Goal: Transaction & Acquisition: Purchase product/service

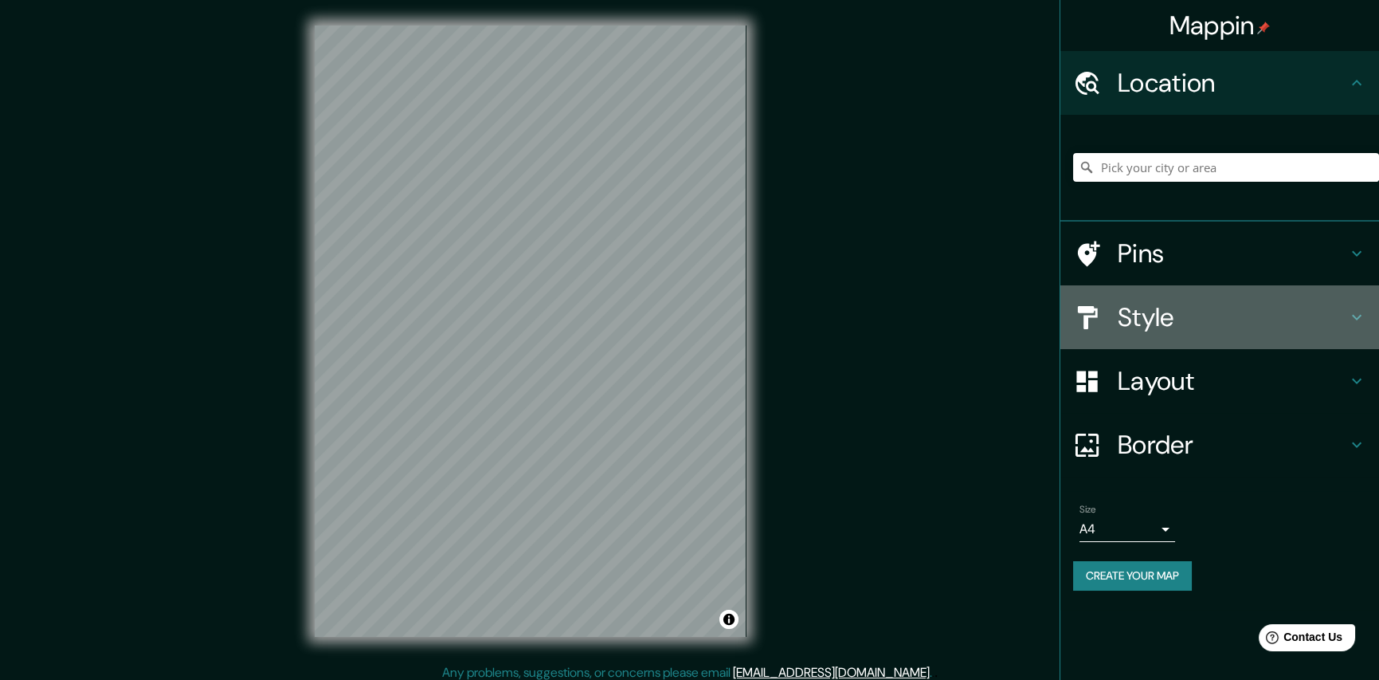
click at [1147, 304] on h4 "Style" at bounding box center [1232, 317] width 229 height 32
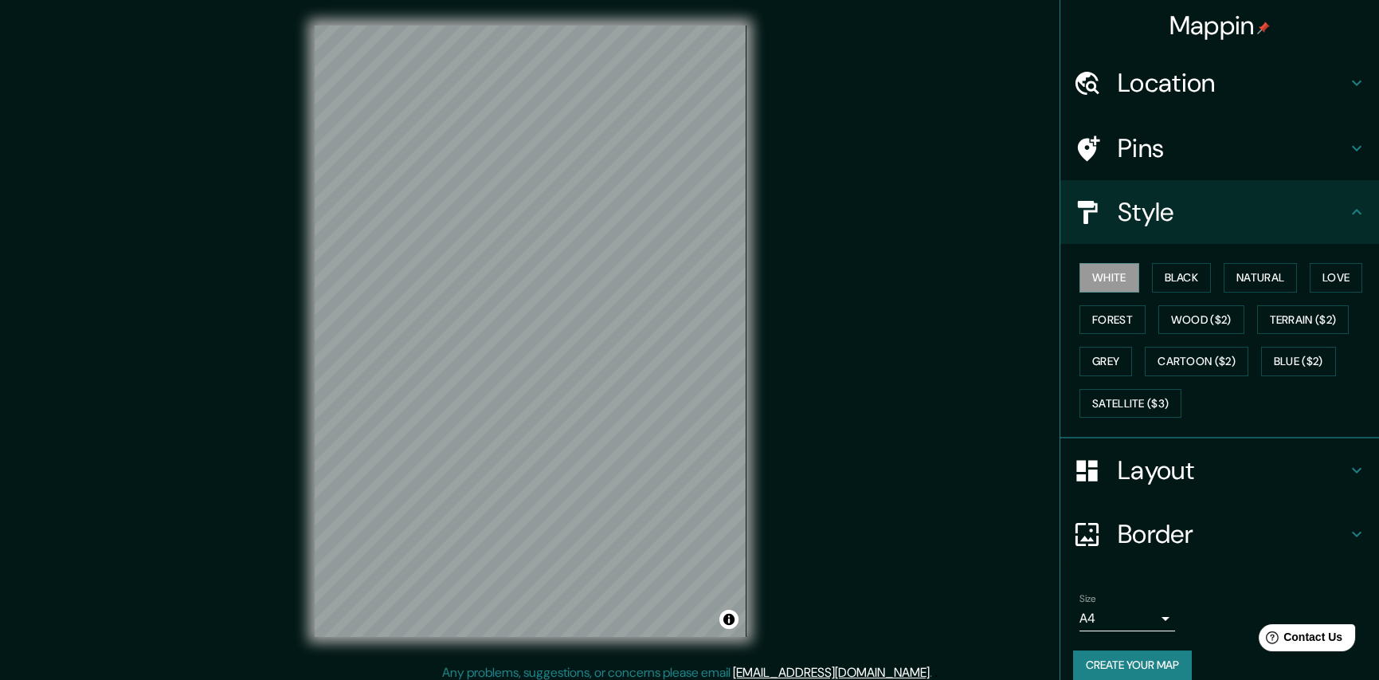
click at [1142, 461] on h4 "Layout" at bounding box center [1232, 470] width 229 height 32
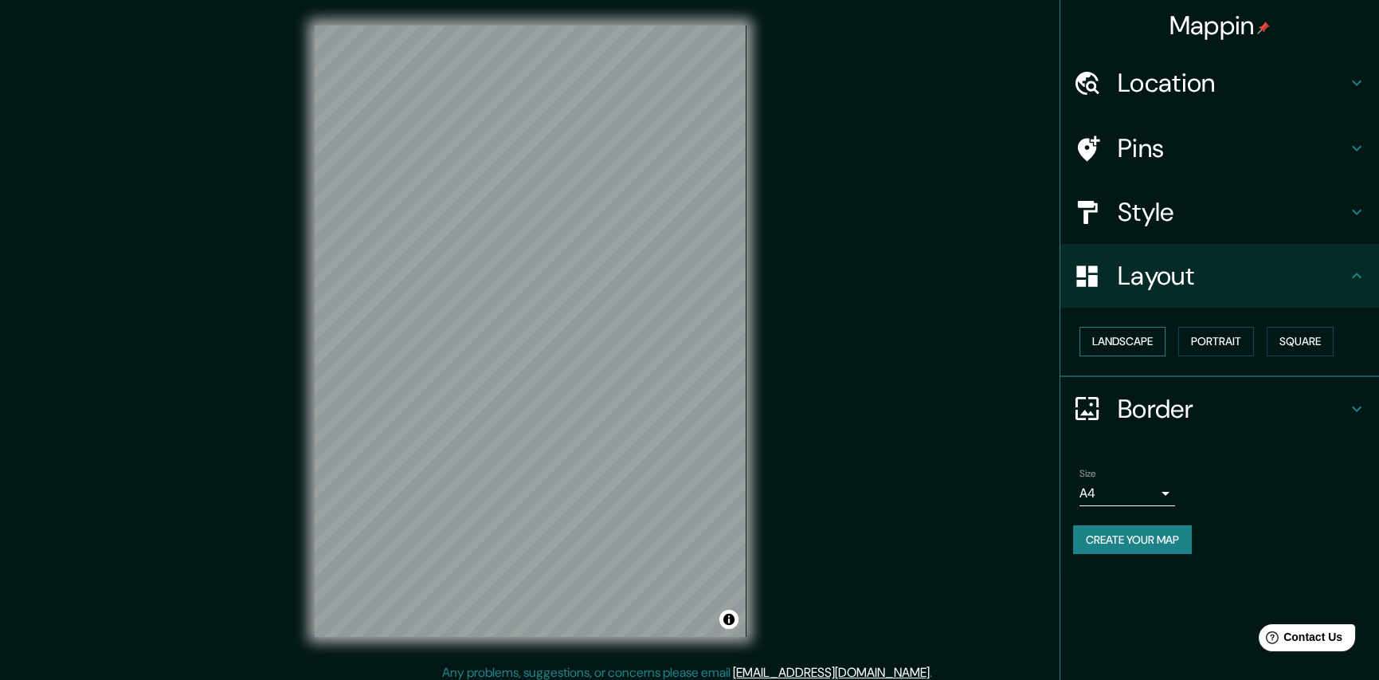
click at [1134, 351] on button "Landscape" at bounding box center [1123, 341] width 86 height 29
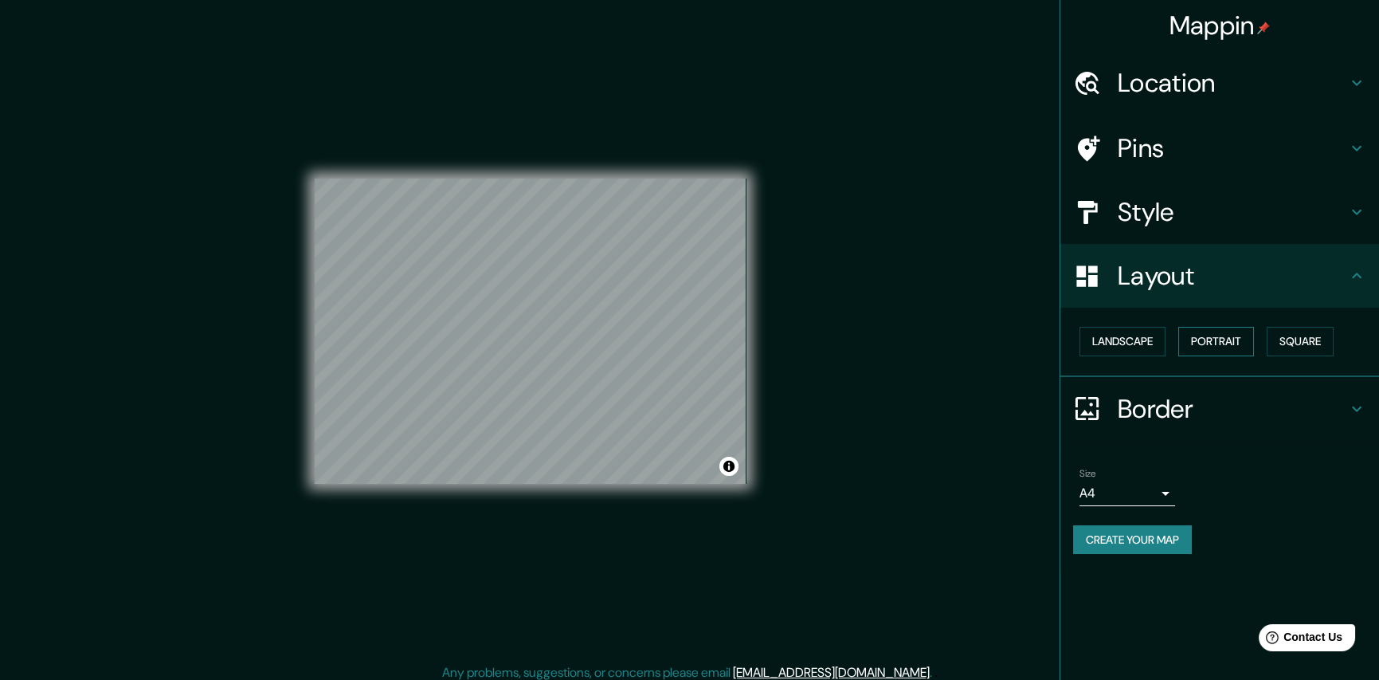
click at [1235, 346] on button "Portrait" at bounding box center [1217, 341] width 76 height 29
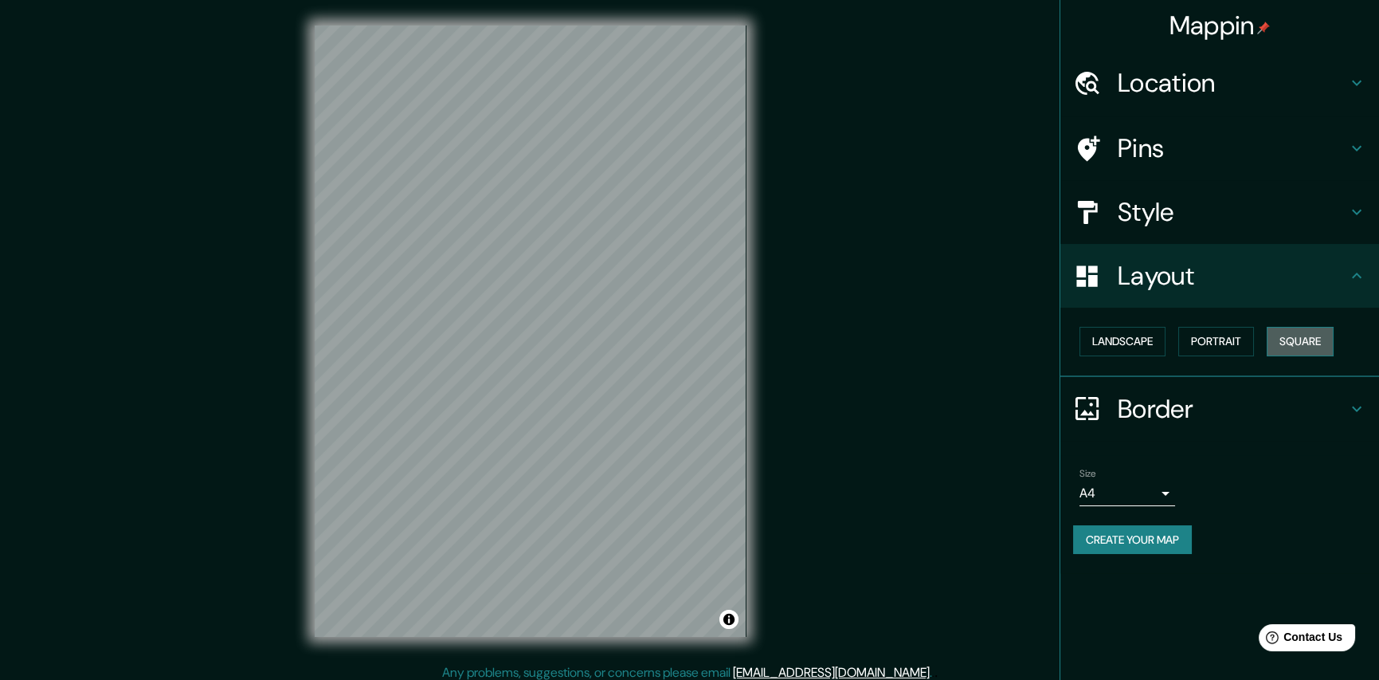
click at [1287, 333] on button "Square" at bounding box center [1300, 341] width 67 height 29
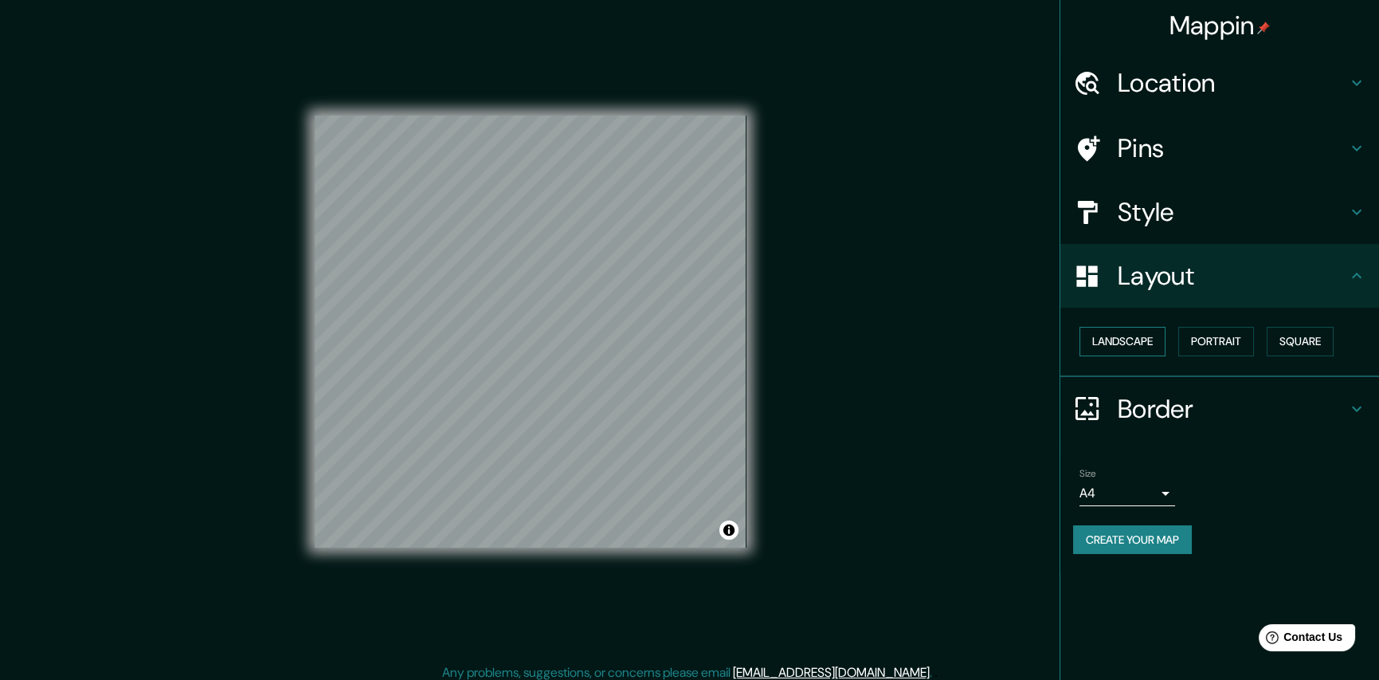
click at [1146, 347] on button "Landscape" at bounding box center [1123, 341] width 86 height 29
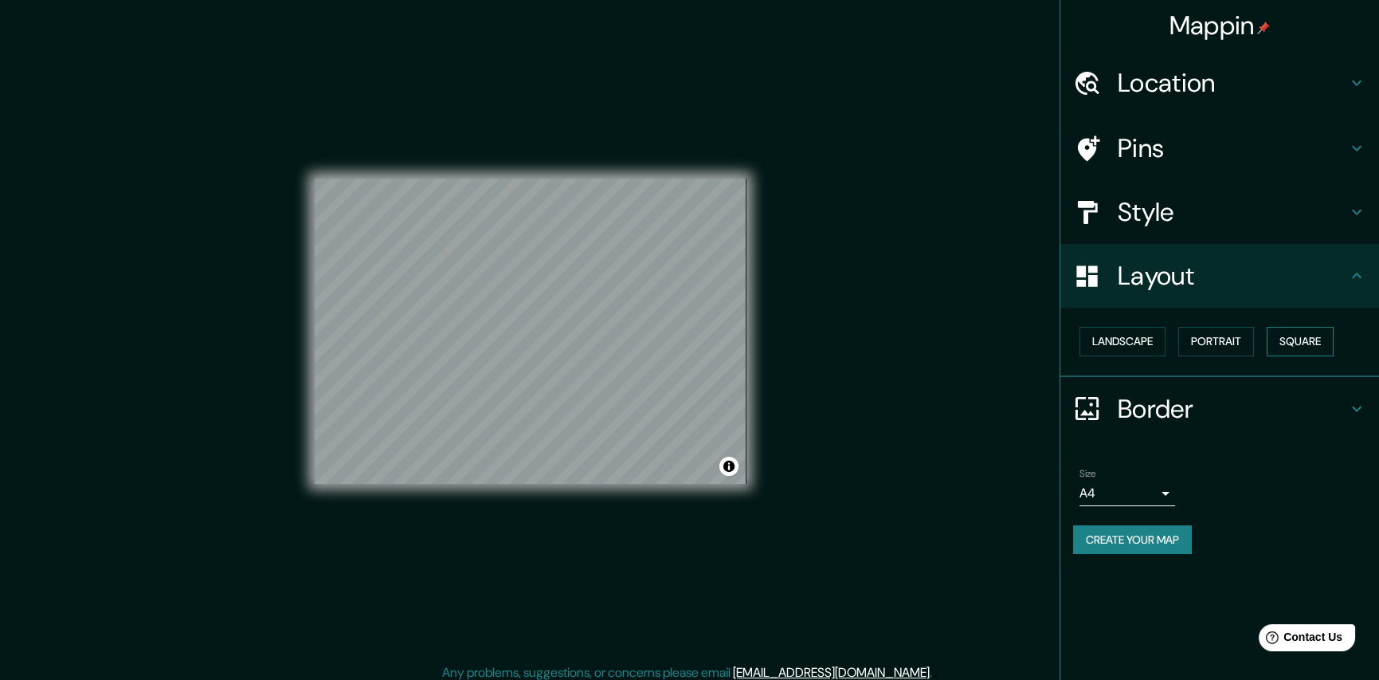
click at [1285, 343] on button "Square" at bounding box center [1300, 341] width 67 height 29
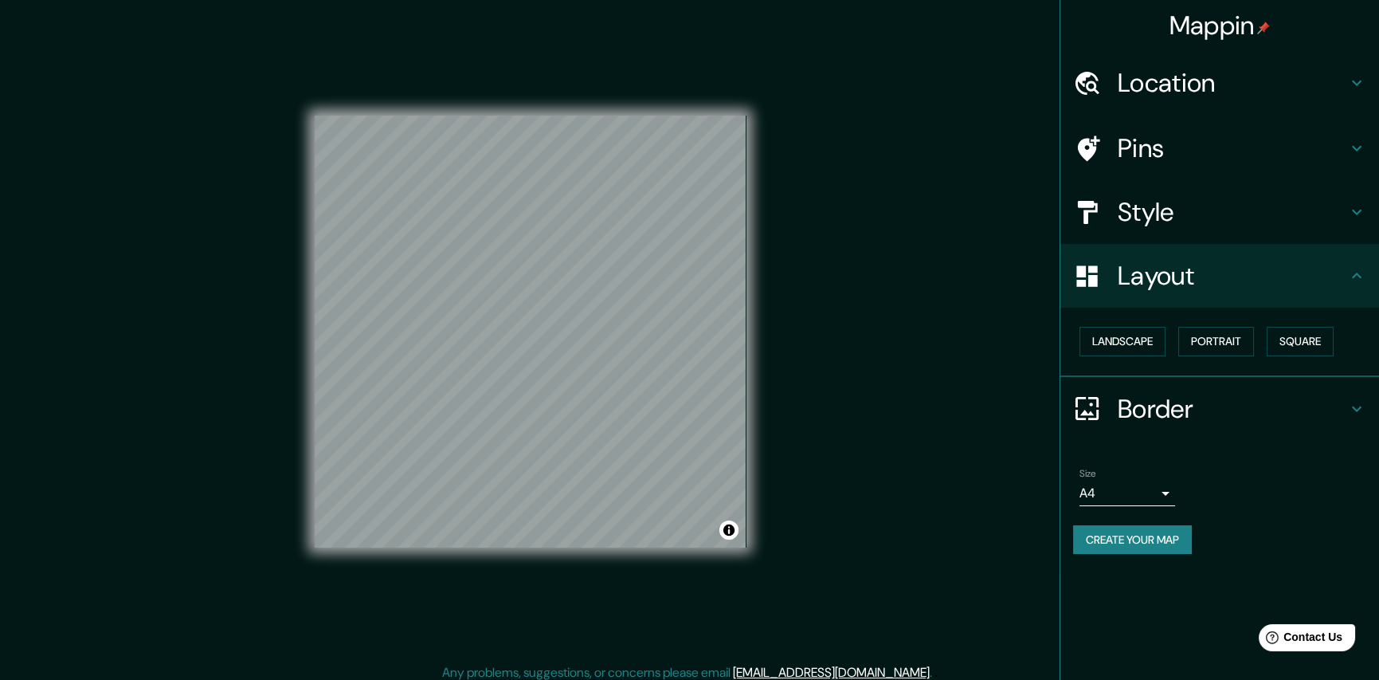
click at [788, 327] on div "Mappin Location Pins Style Layout Landscape Portrait Square Border Choose a bor…" at bounding box center [689, 344] width 1379 height 688
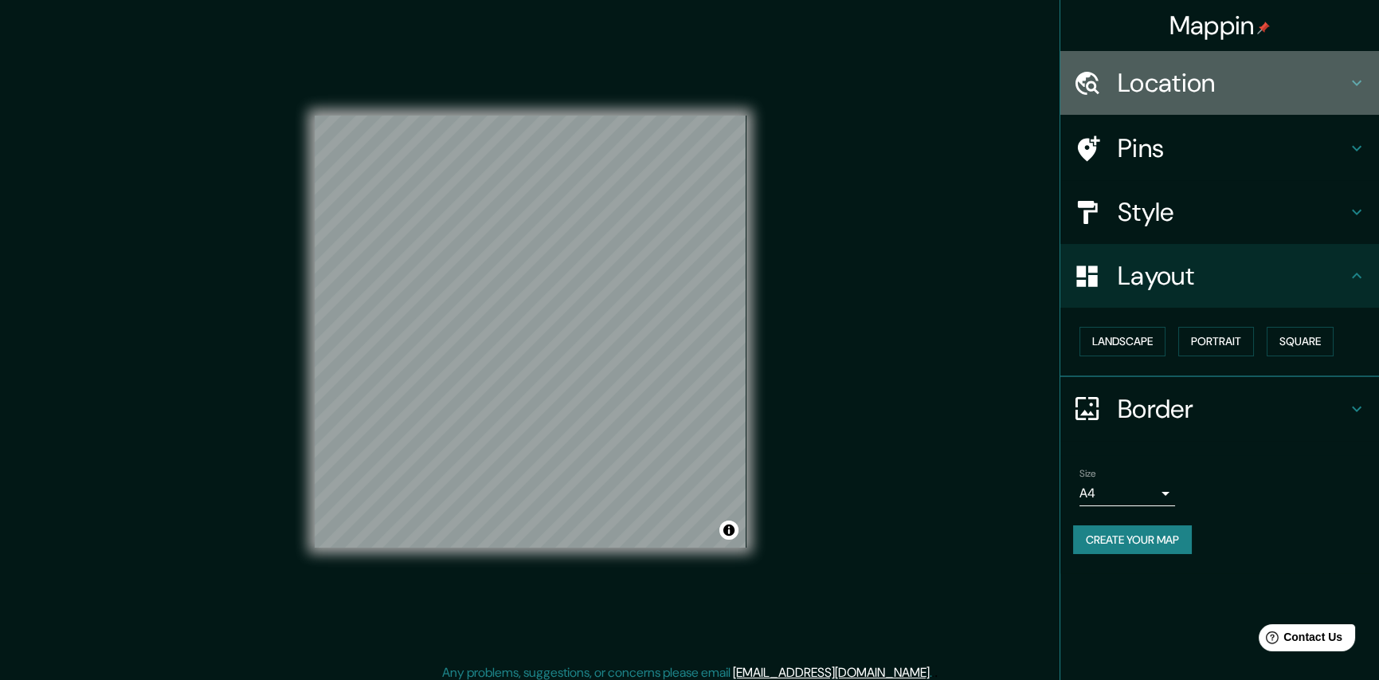
click at [1265, 88] on h4 "Location" at bounding box center [1232, 83] width 229 height 32
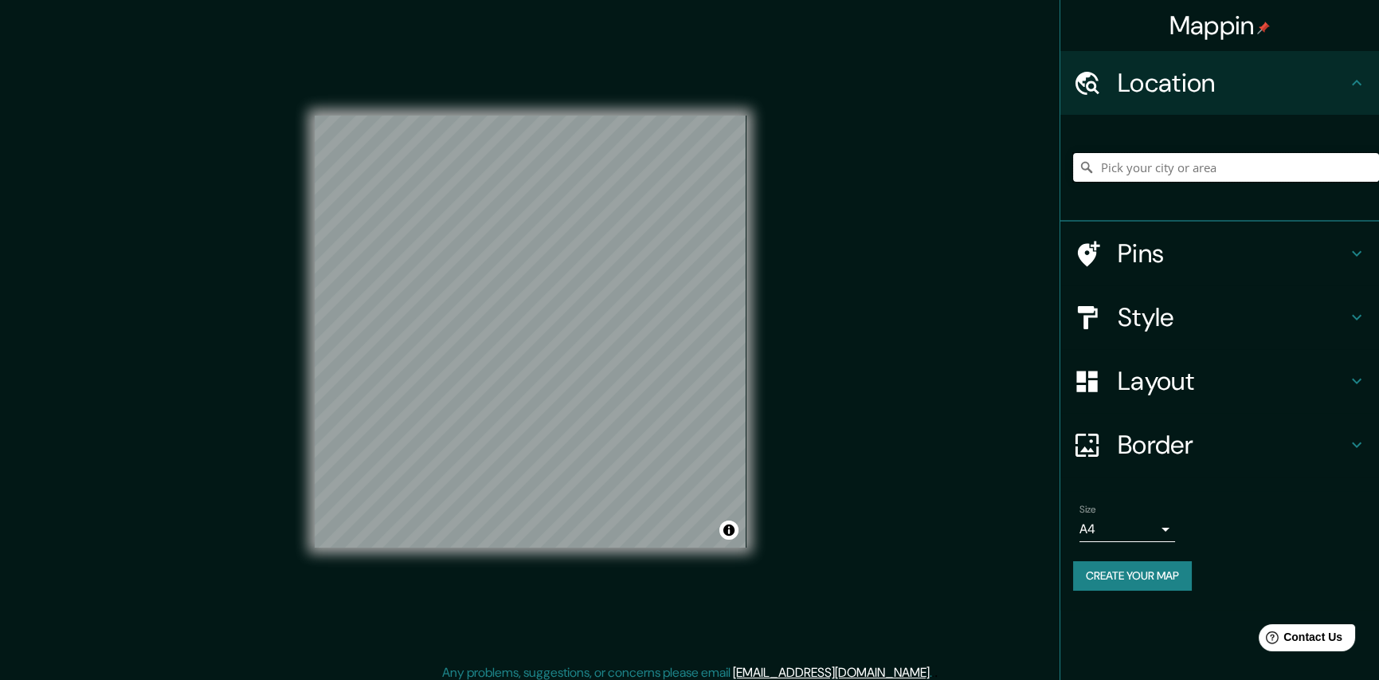
click at [1227, 163] on input "Pick your city or area" at bounding box center [1226, 167] width 306 height 29
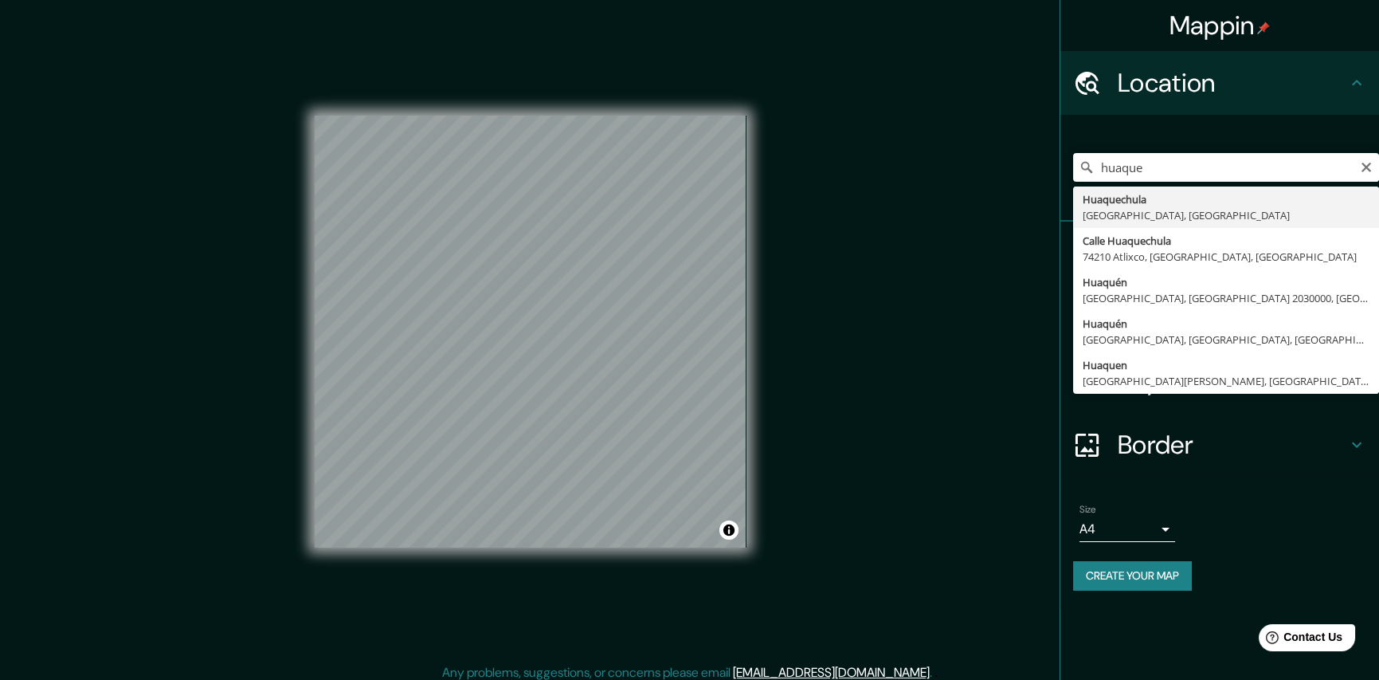
type input "Huaquechula, Puebla, México"
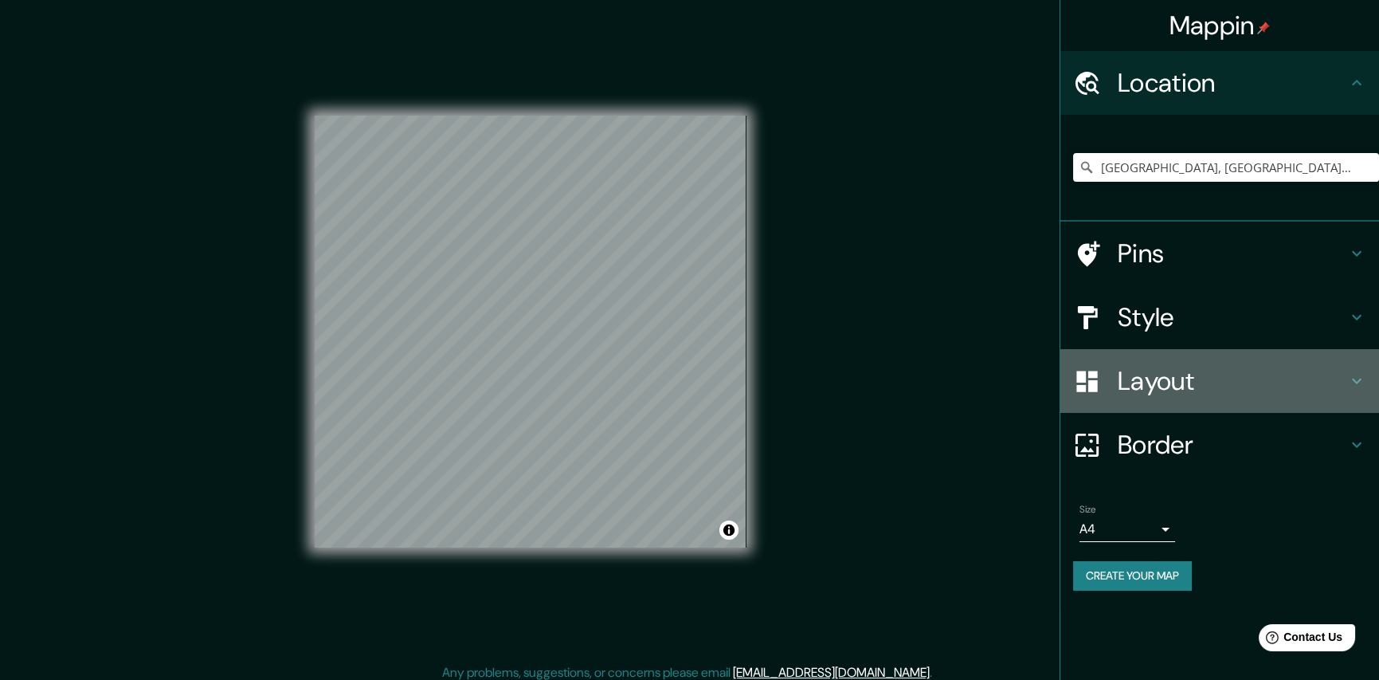
click at [1163, 384] on h4 "Layout" at bounding box center [1232, 381] width 229 height 32
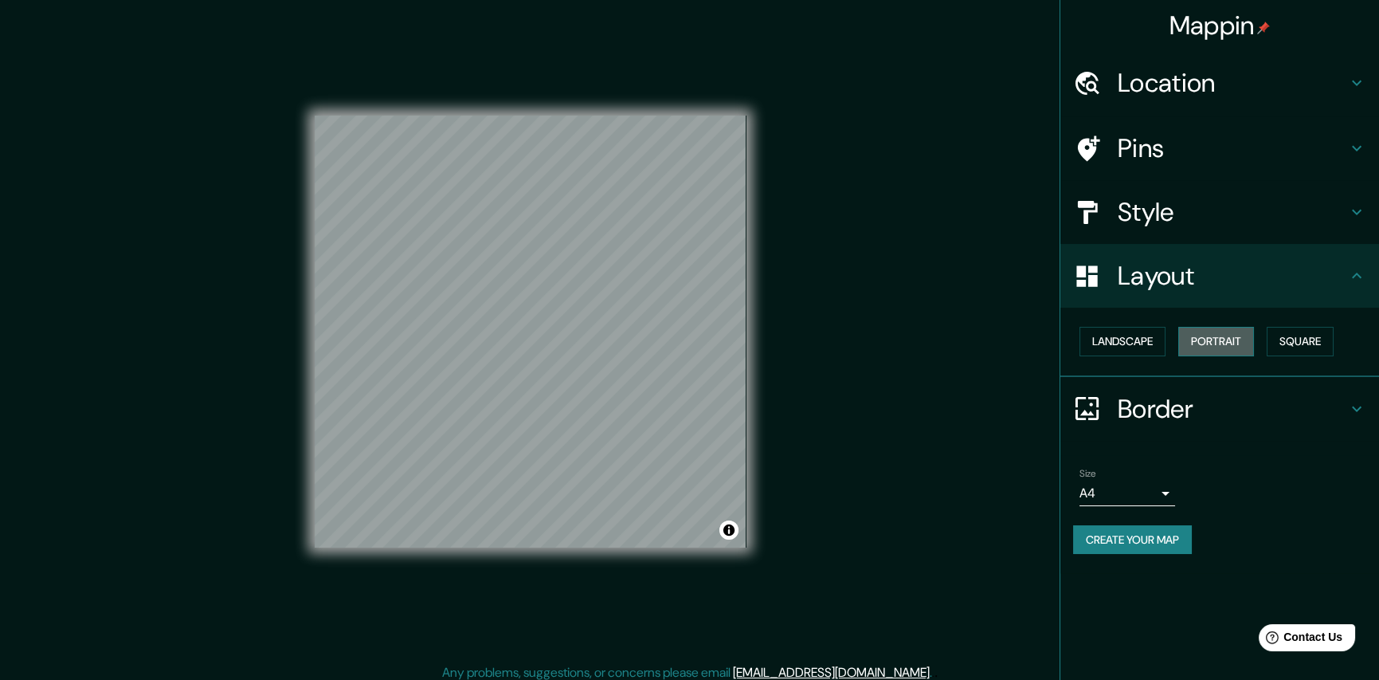
click at [1245, 333] on button "Portrait" at bounding box center [1217, 341] width 76 height 29
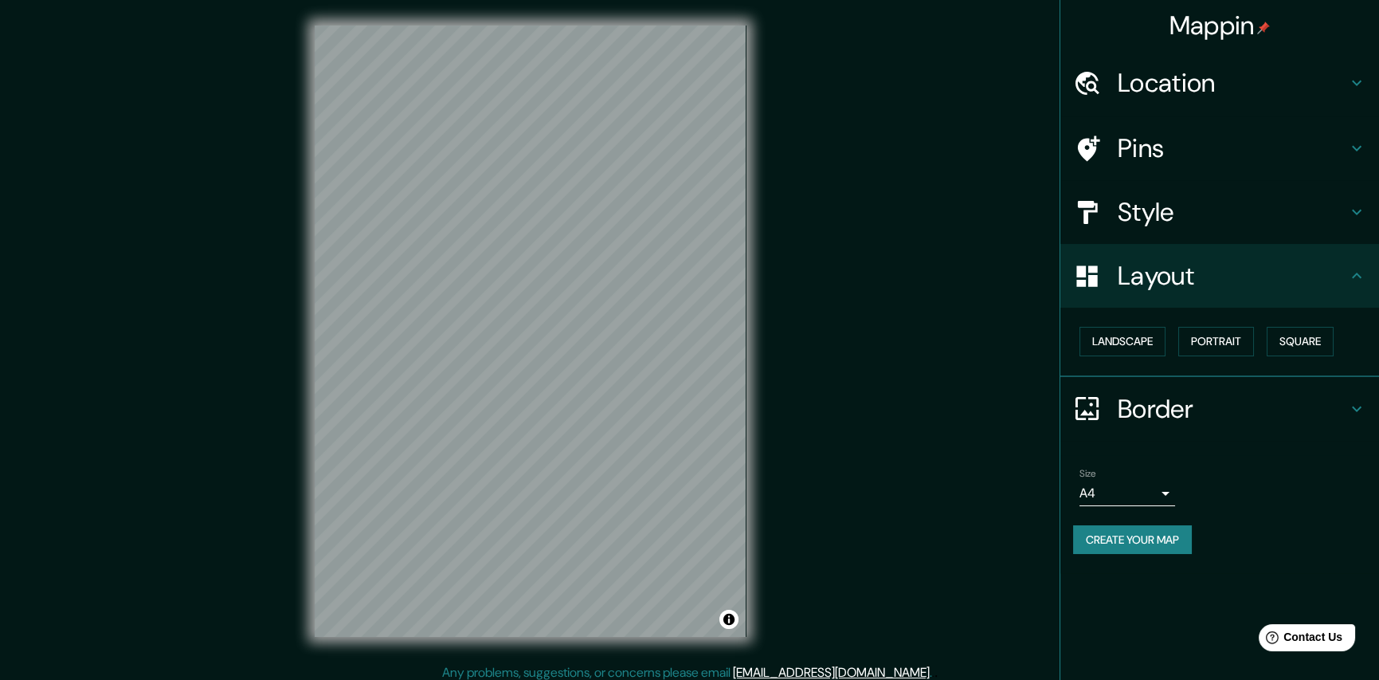
click at [1153, 496] on body "Mappin Location Huaquechula, Puebla, México Pins Style Layout Landscape Portrai…" at bounding box center [689, 340] width 1379 height 680
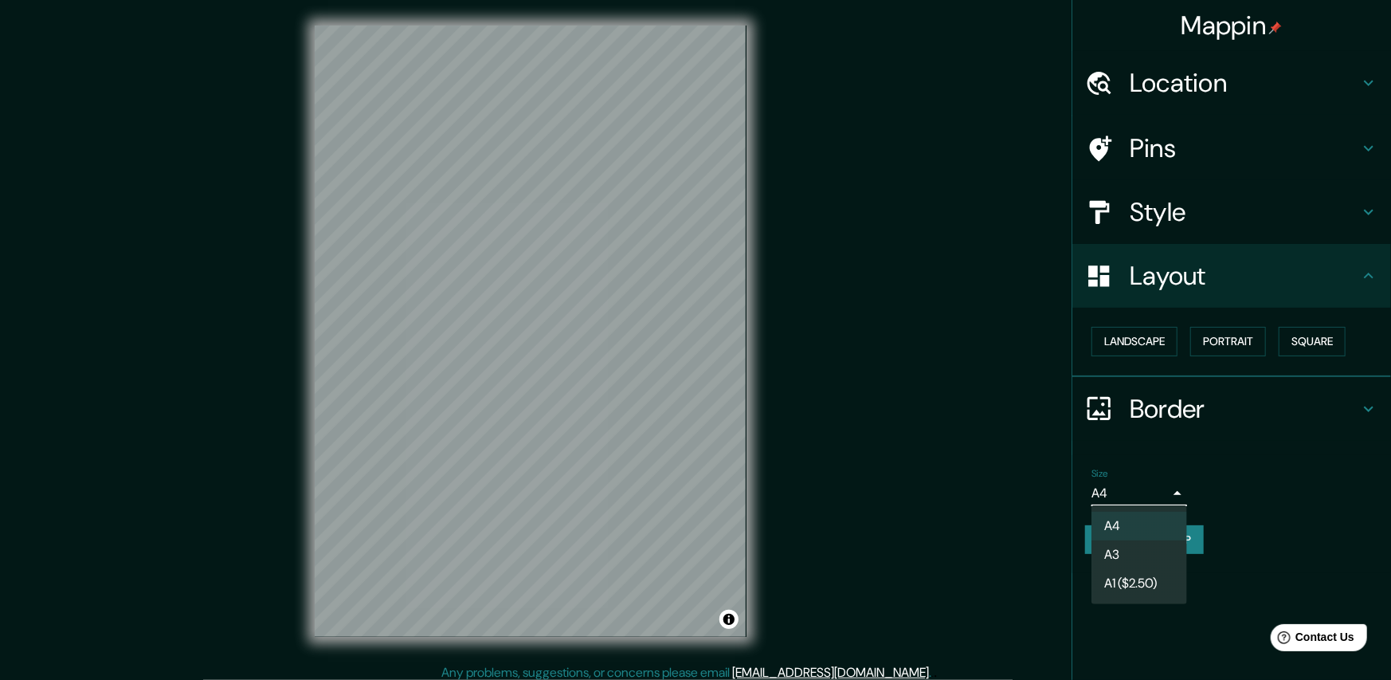
click at [1146, 547] on li "A3" at bounding box center [1140, 554] width 96 height 29
click at [1157, 493] on body "Mappin Location Huaquechula, Puebla, México Pins Style Layout Landscape Portrai…" at bounding box center [695, 340] width 1391 height 680
click at [1142, 523] on li "A4" at bounding box center [1140, 526] width 96 height 29
type input "single"
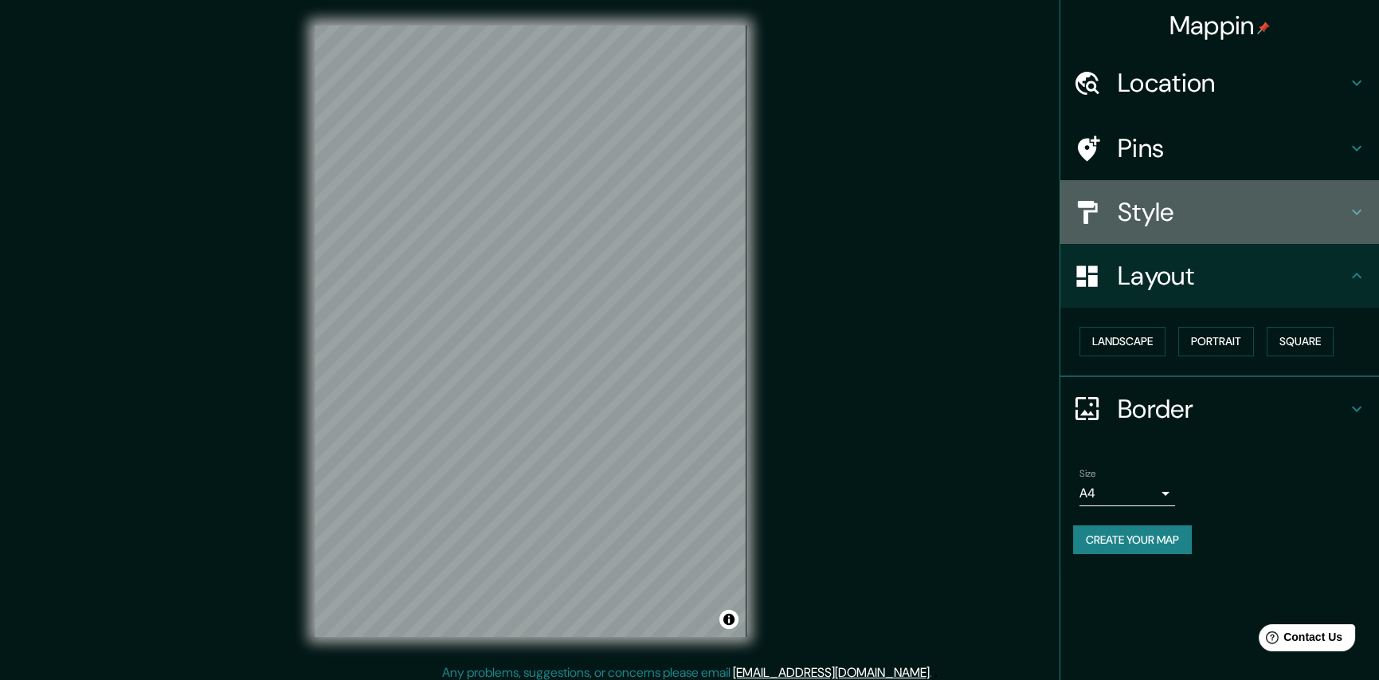
click at [1258, 214] on h4 "Style" at bounding box center [1232, 212] width 229 height 32
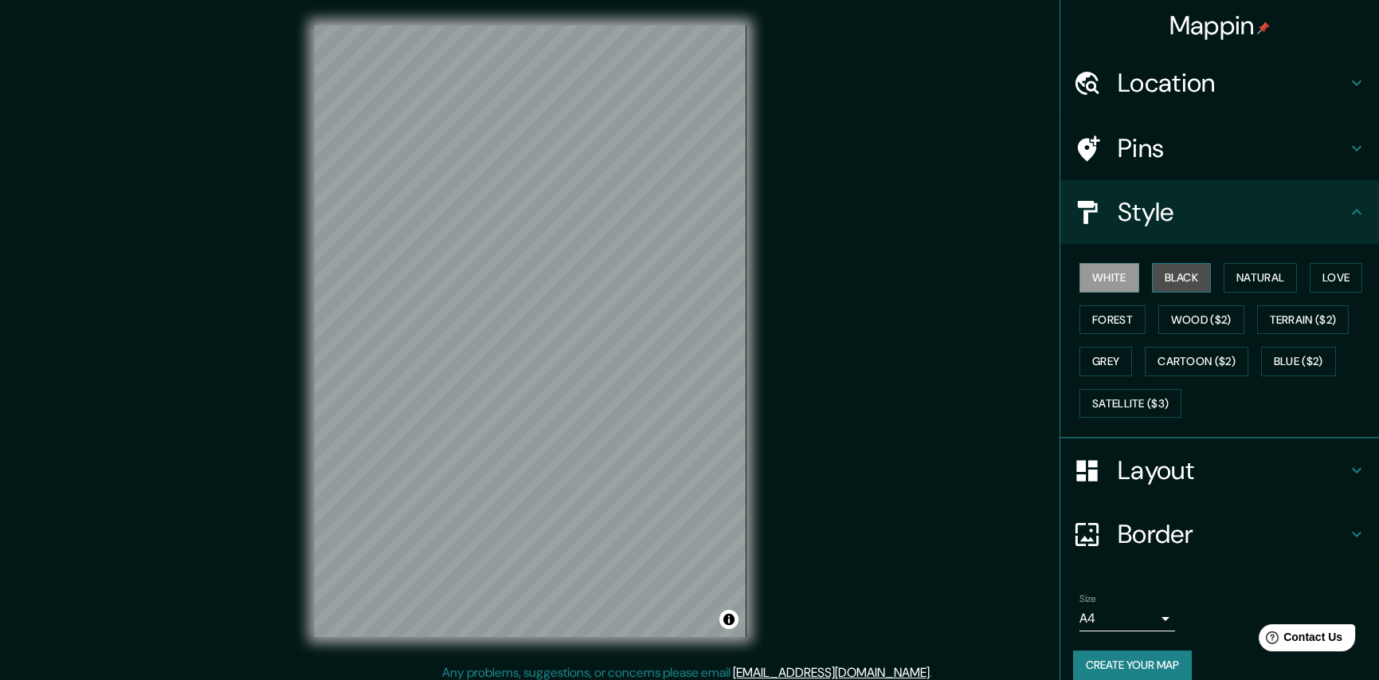
click at [1185, 280] on button "Black" at bounding box center [1182, 277] width 60 height 29
click at [1227, 278] on button "Natural" at bounding box center [1260, 277] width 73 height 29
click at [1133, 664] on button "Create your map" at bounding box center [1132, 664] width 119 height 29
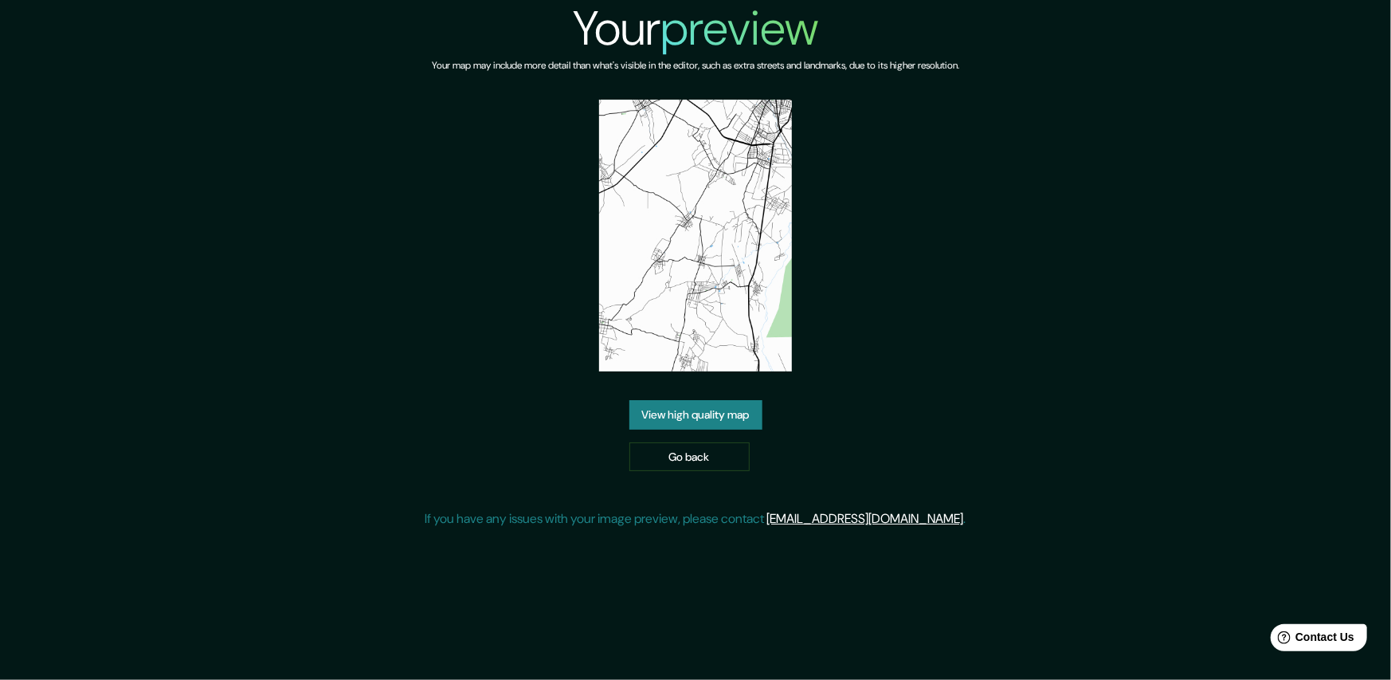
click at [723, 422] on link "View high quality map" at bounding box center [695, 414] width 133 height 29
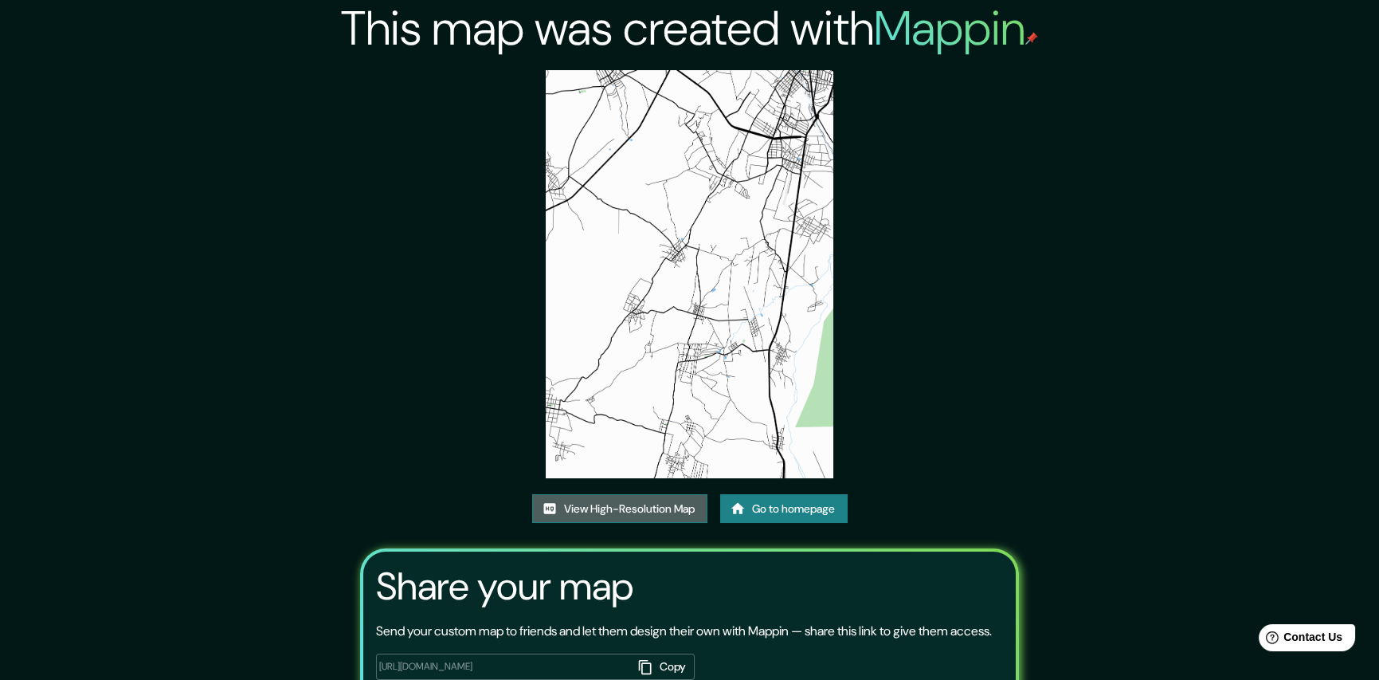
click at [658, 502] on link "View High-Resolution Map" at bounding box center [619, 508] width 175 height 29
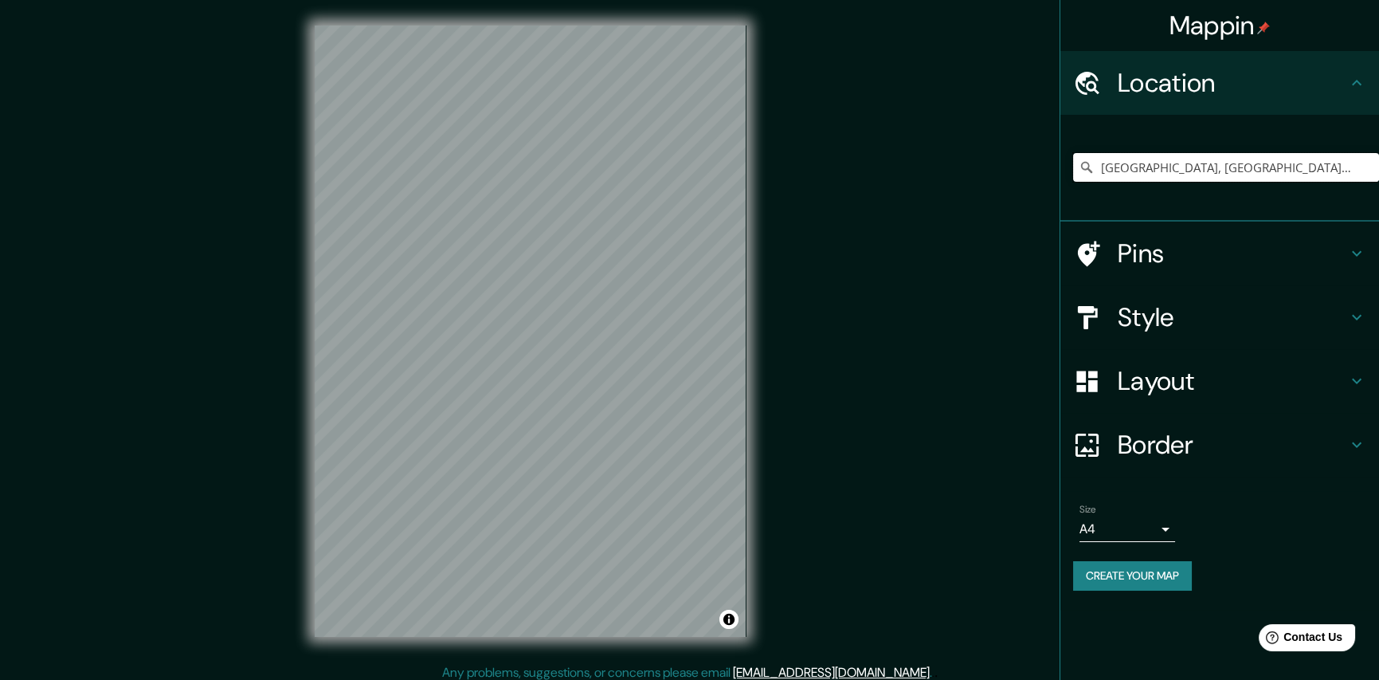
click at [1253, 174] on input "Huaquechula, Puebla, México" at bounding box center [1226, 167] width 306 height 29
click at [1277, 167] on input "Huaquechula, Puebla, México" at bounding box center [1226, 167] width 306 height 29
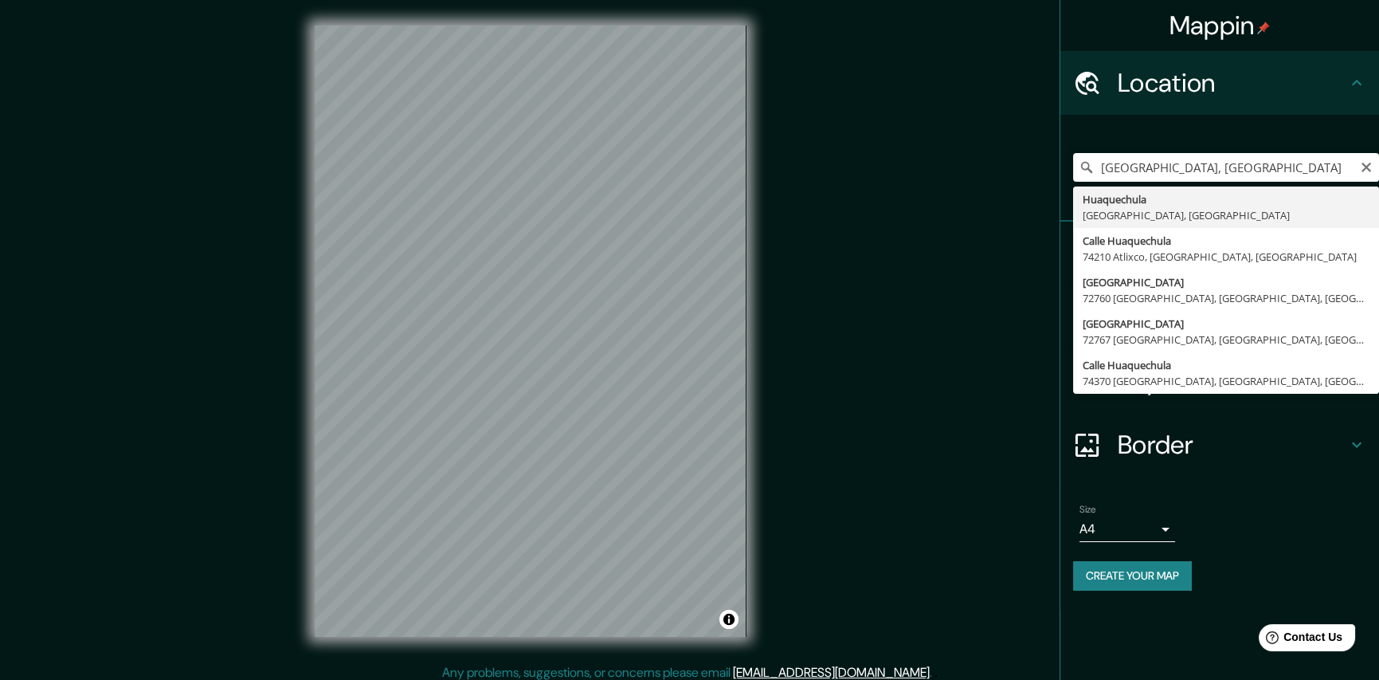
type input "Huaquechula, Puebla, México"
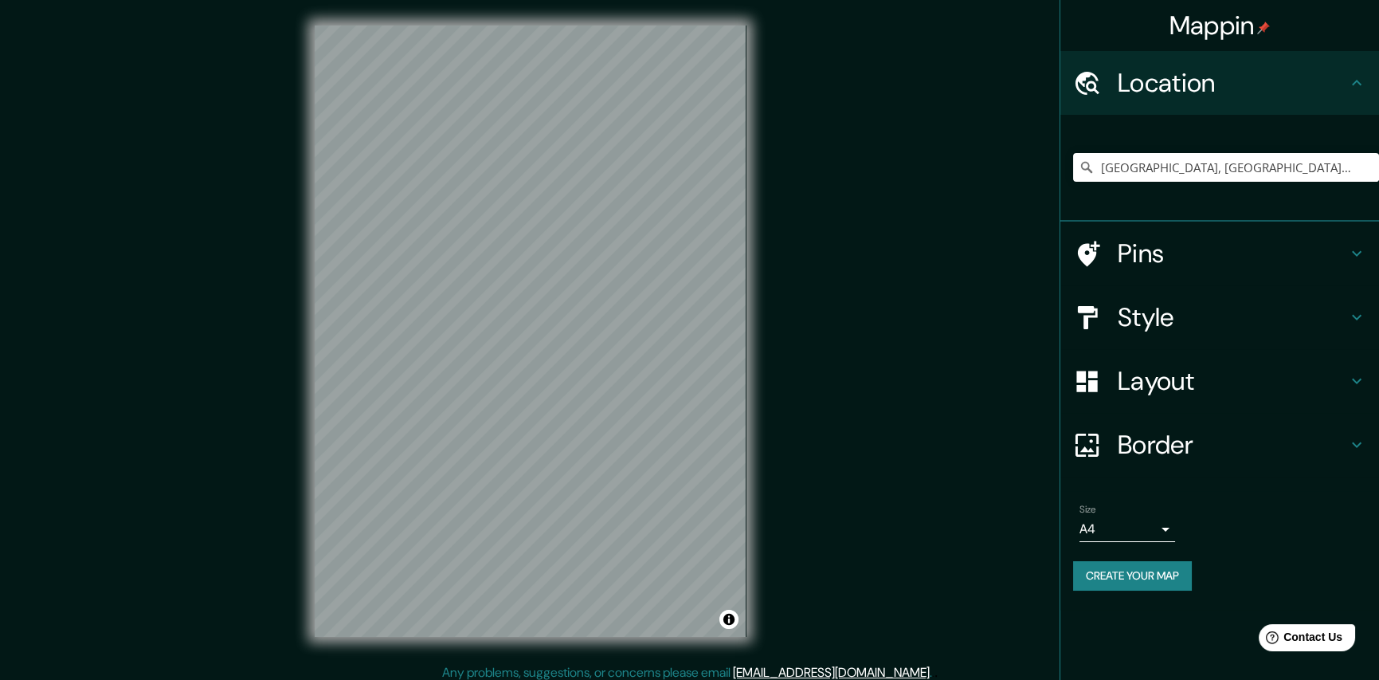
click at [1211, 402] on div "Layout" at bounding box center [1220, 381] width 319 height 64
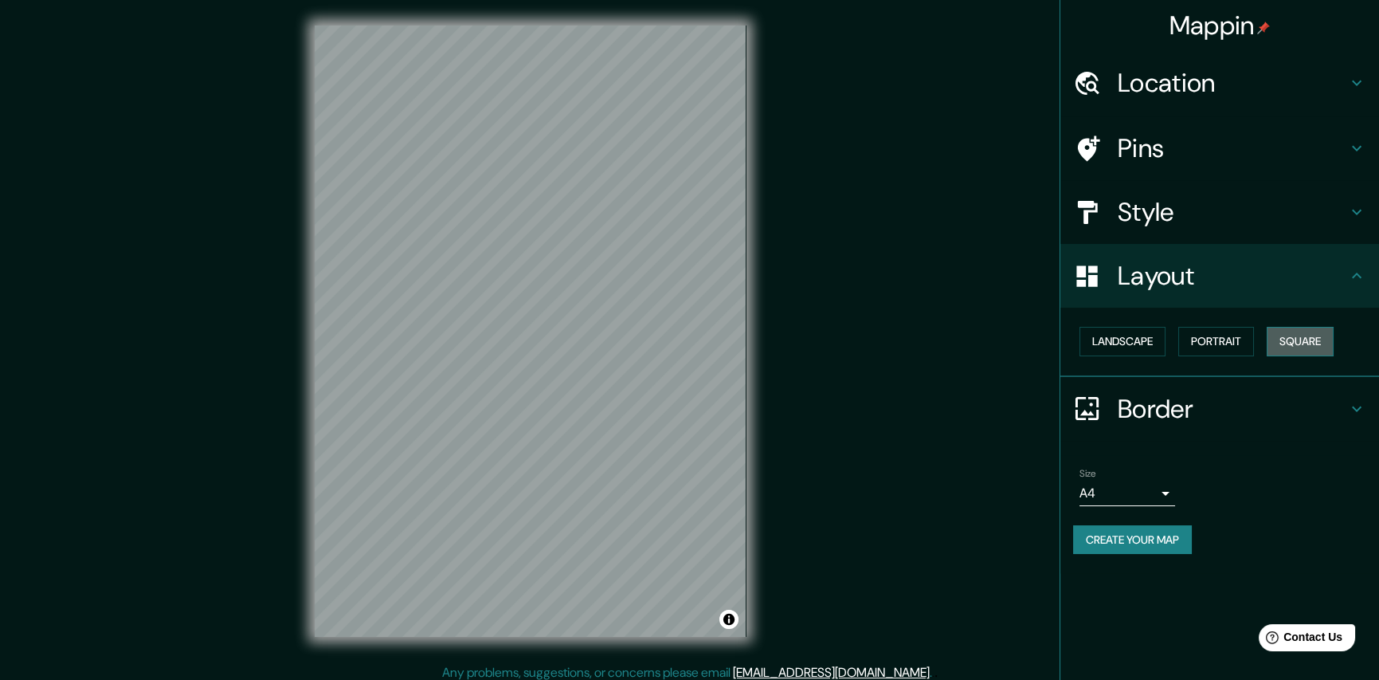
click at [1292, 343] on button "Square" at bounding box center [1300, 341] width 67 height 29
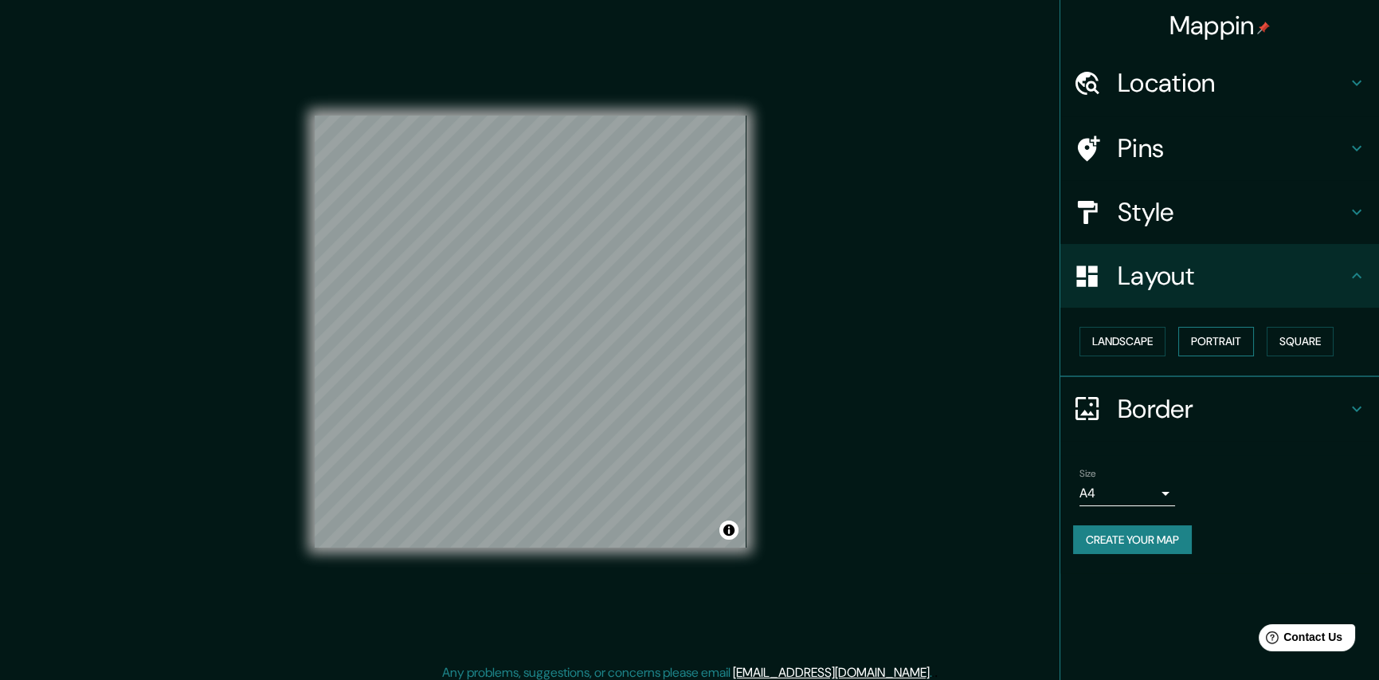
click at [1202, 337] on button "Portrait" at bounding box center [1217, 341] width 76 height 29
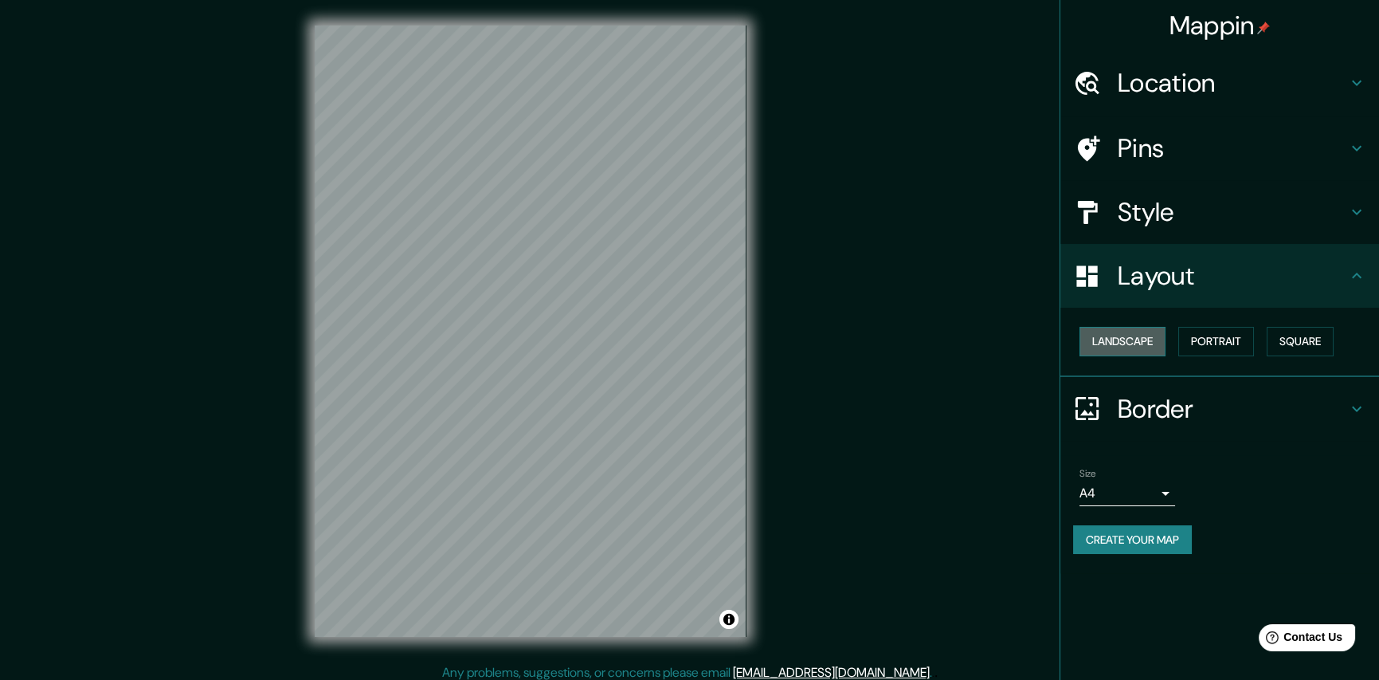
click at [1140, 329] on button "Landscape" at bounding box center [1123, 341] width 86 height 29
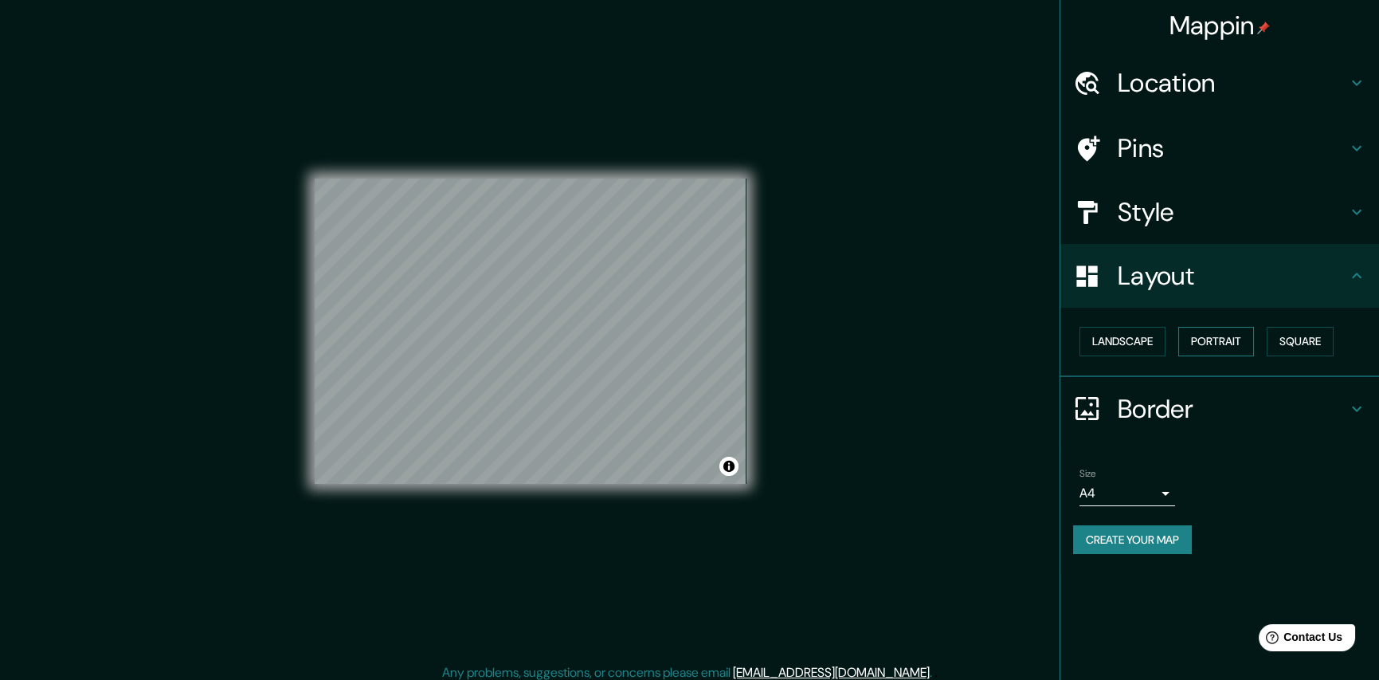
click at [1226, 347] on button "Portrait" at bounding box center [1217, 341] width 76 height 29
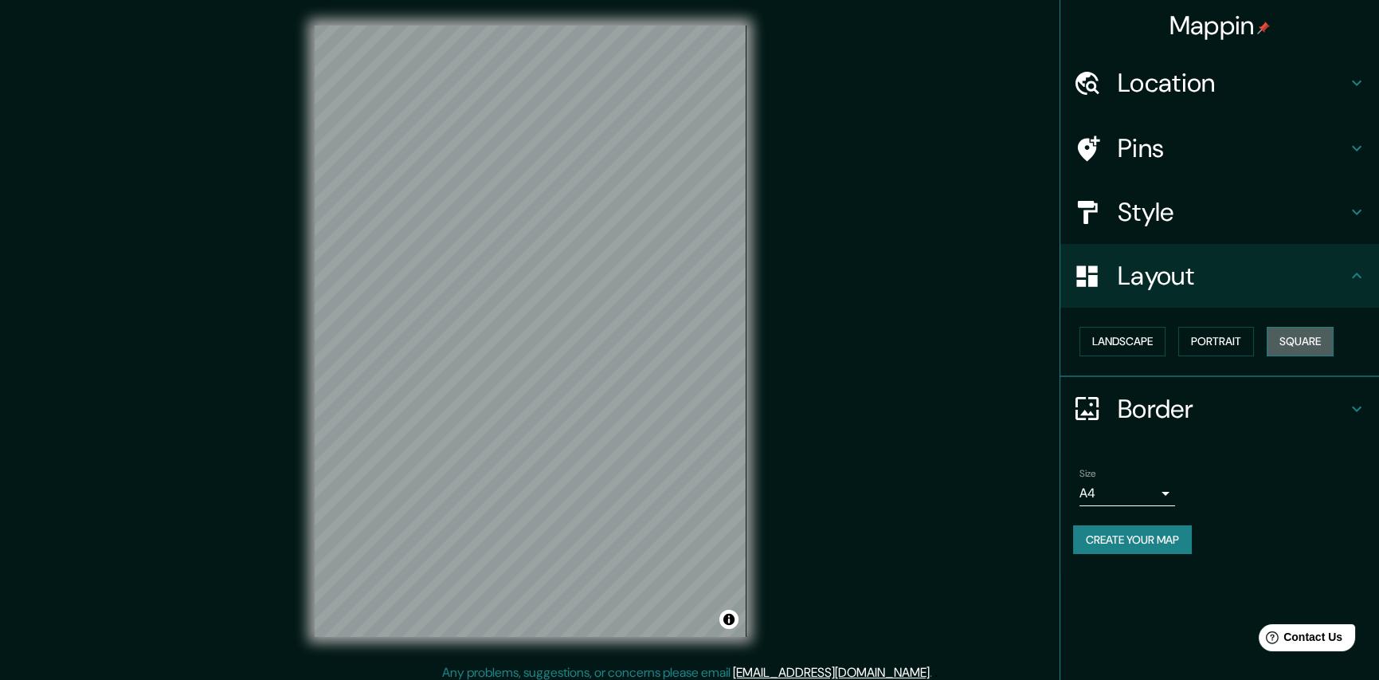
click at [1296, 344] on button "Square" at bounding box center [1300, 341] width 67 height 29
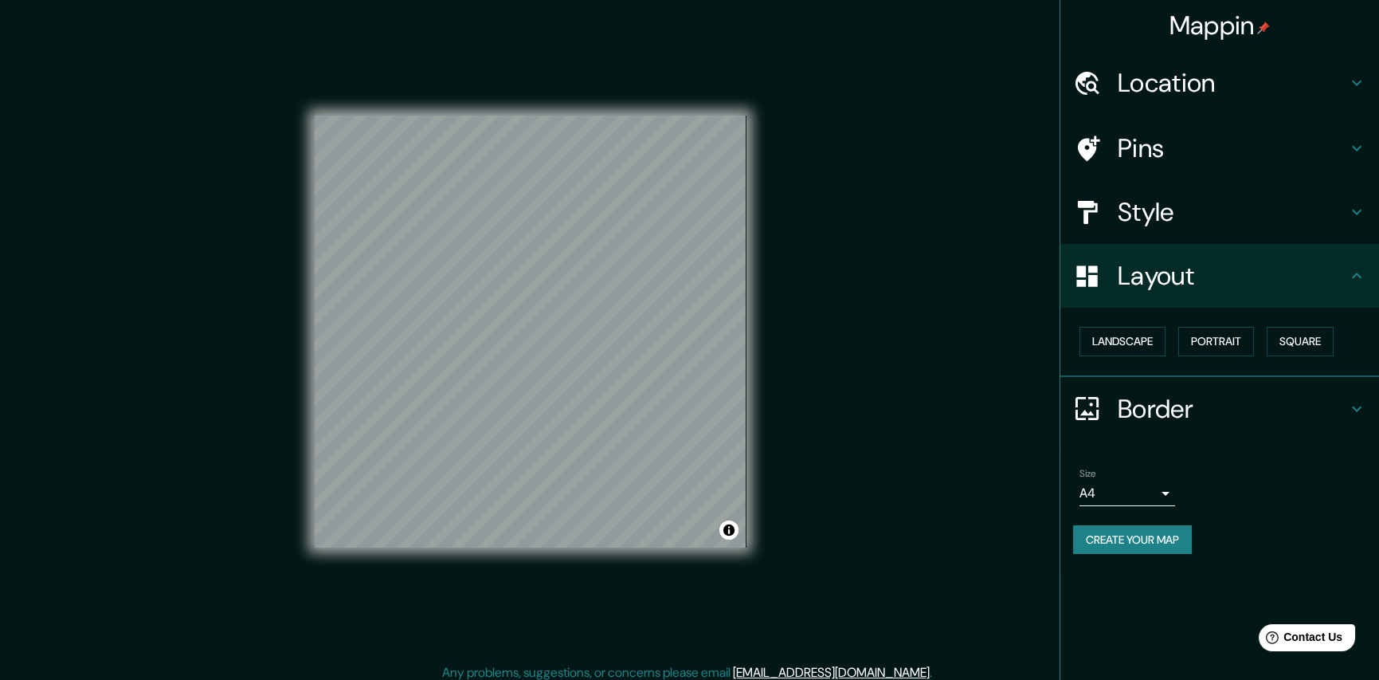
click at [1173, 539] on button "Create your map" at bounding box center [1132, 539] width 119 height 29
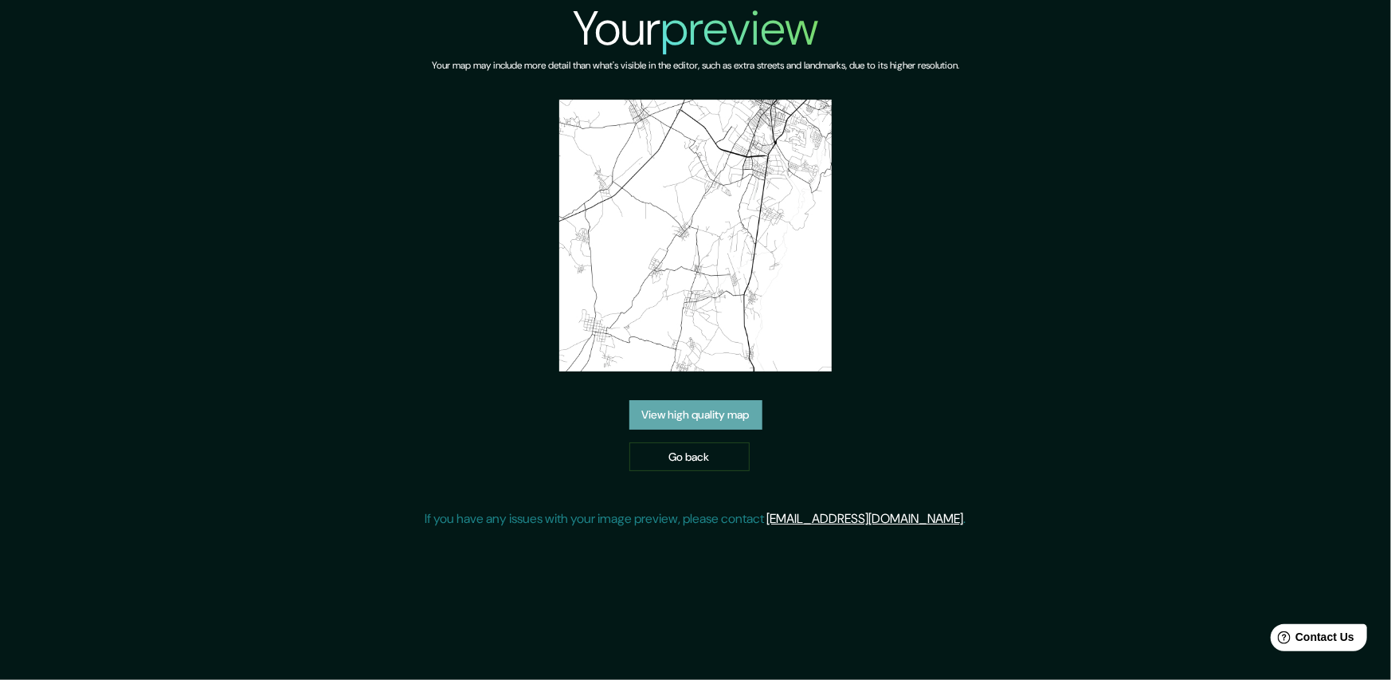
click at [729, 417] on link "View high quality map" at bounding box center [695, 414] width 133 height 29
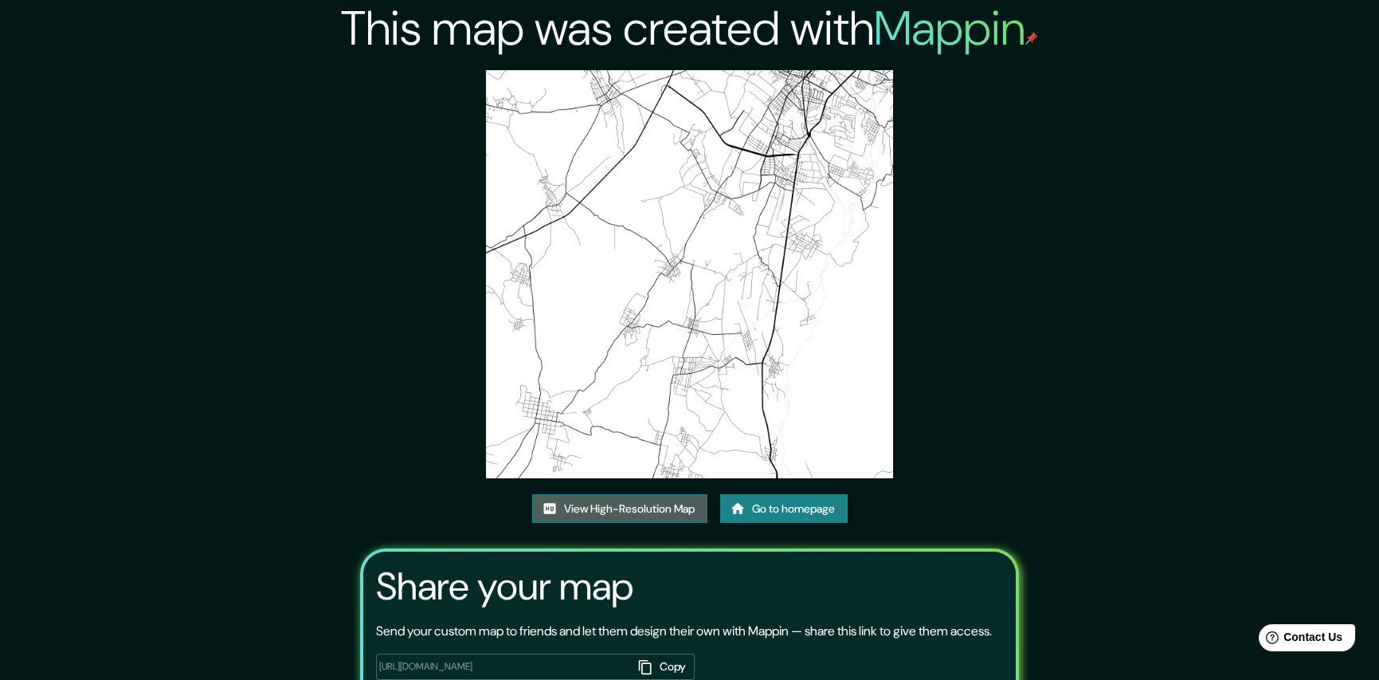
click at [652, 512] on link "View High-Resolution Map" at bounding box center [619, 508] width 175 height 29
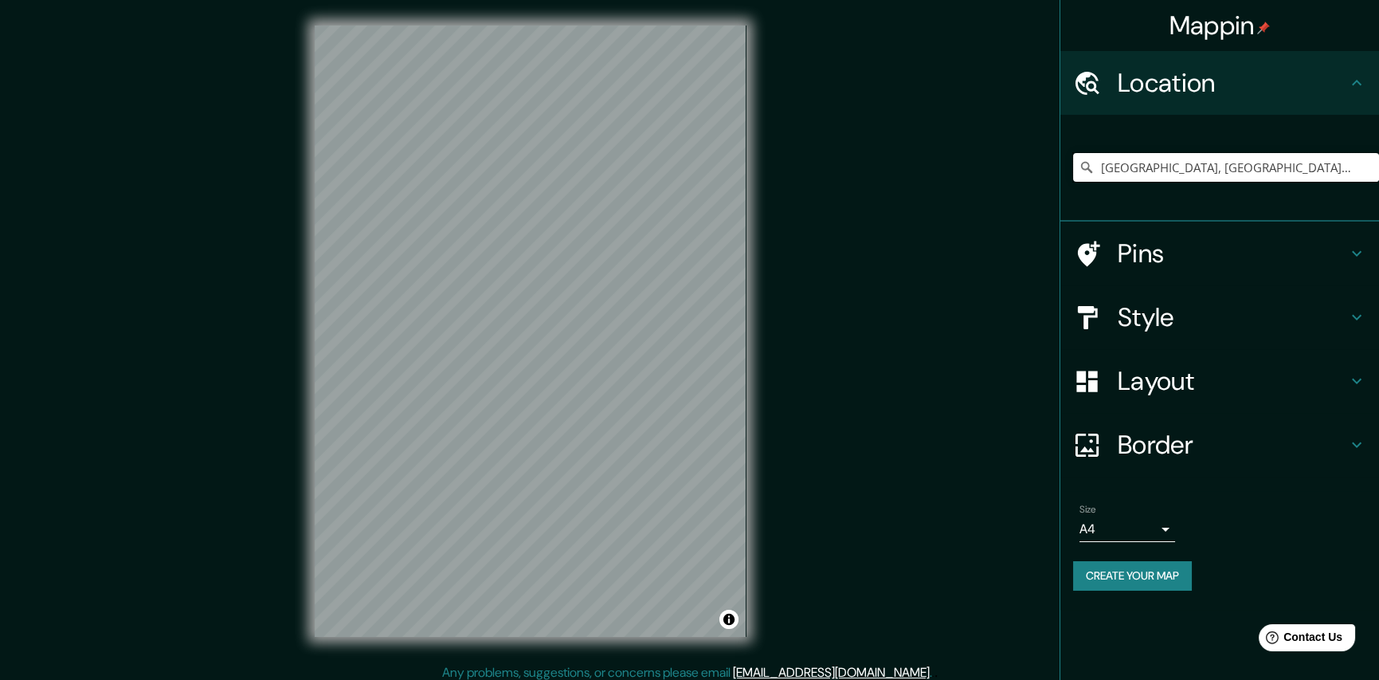
click at [1237, 170] on input "Huaquechula, Puebla, México" at bounding box center [1226, 167] width 306 height 29
drag, startPoint x: 1289, startPoint y: 163, endPoint x: 1183, endPoint y: 169, distance: 106.2
click at [1183, 169] on input "Huaquechula, Puebla, México" at bounding box center [1226, 167] width 306 height 29
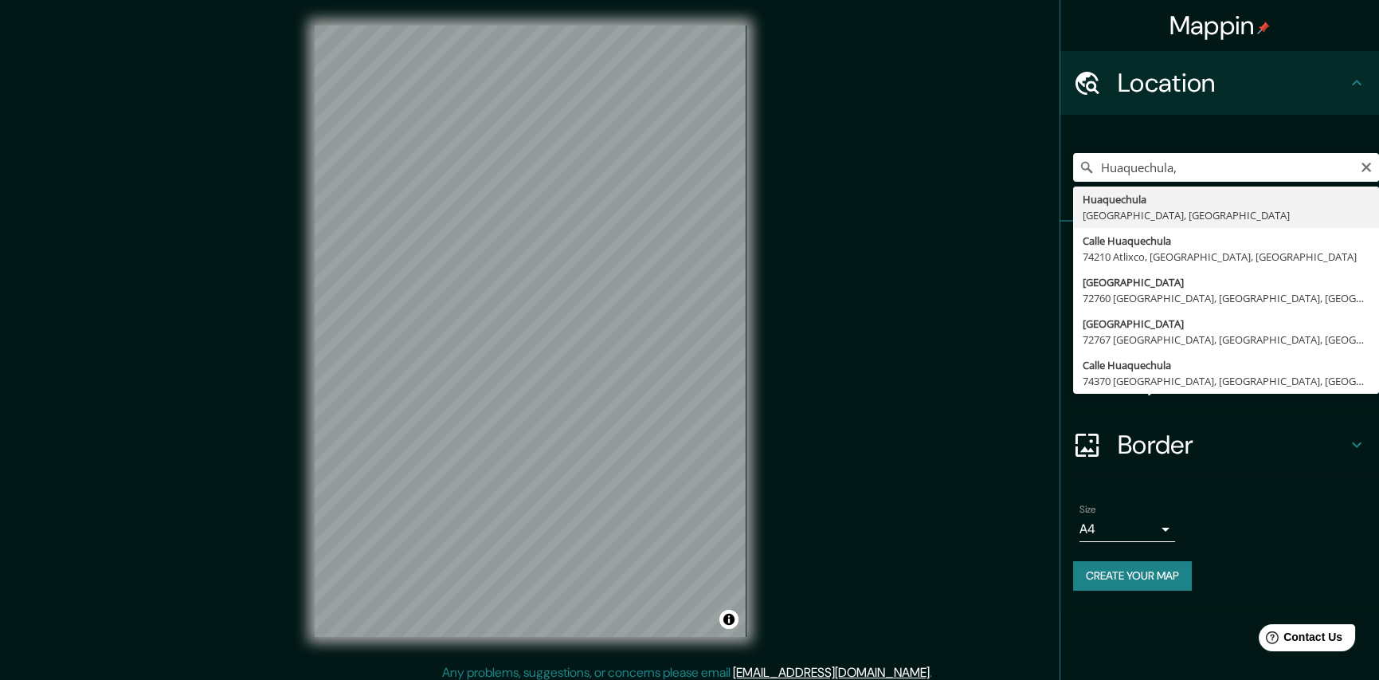
type input "Huaquechula, Puebla, México"
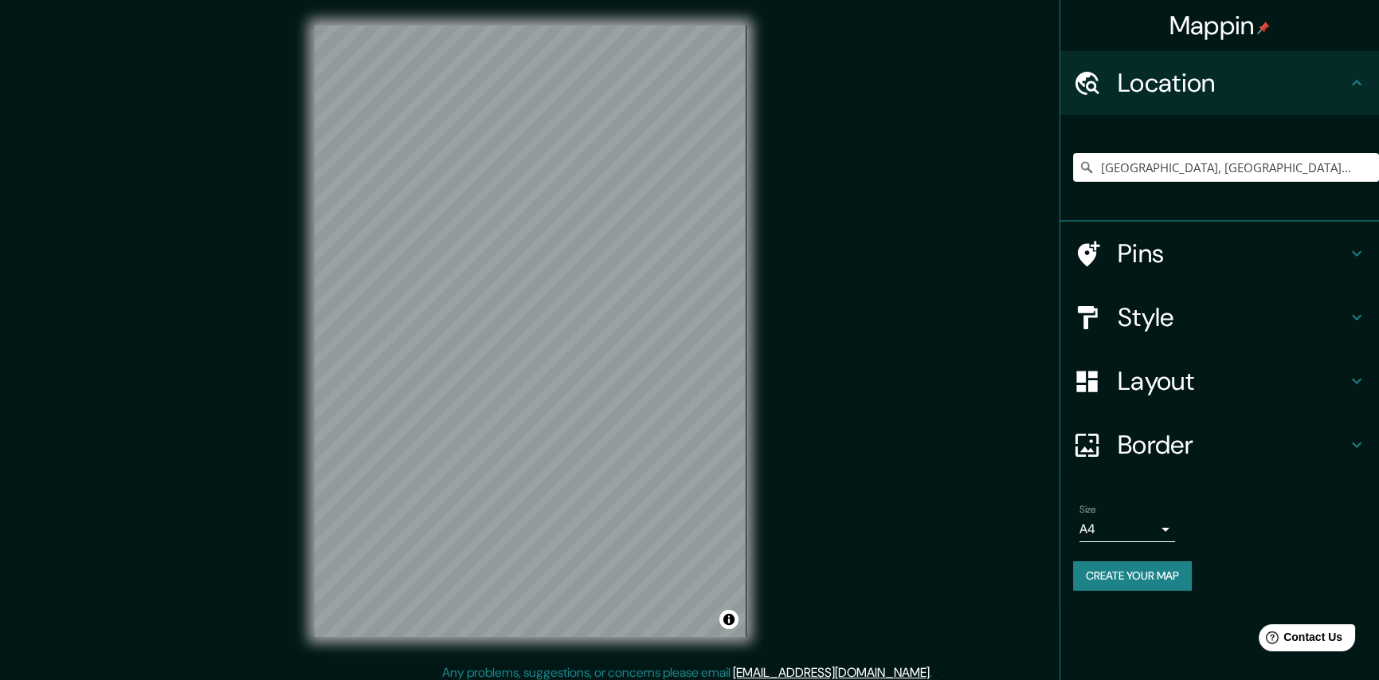
click at [1174, 388] on h4 "Layout" at bounding box center [1232, 381] width 229 height 32
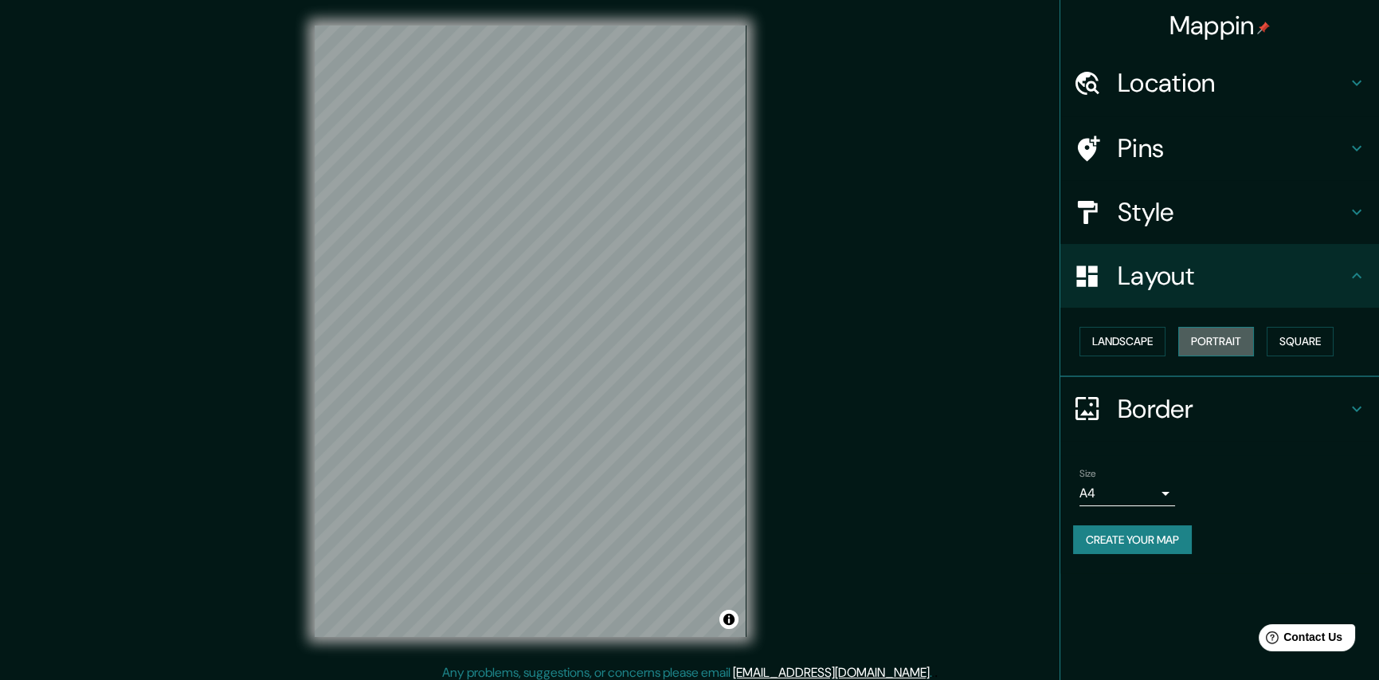
click at [1226, 334] on button "Portrait" at bounding box center [1217, 341] width 76 height 29
click at [1164, 346] on button "Landscape" at bounding box center [1123, 341] width 86 height 29
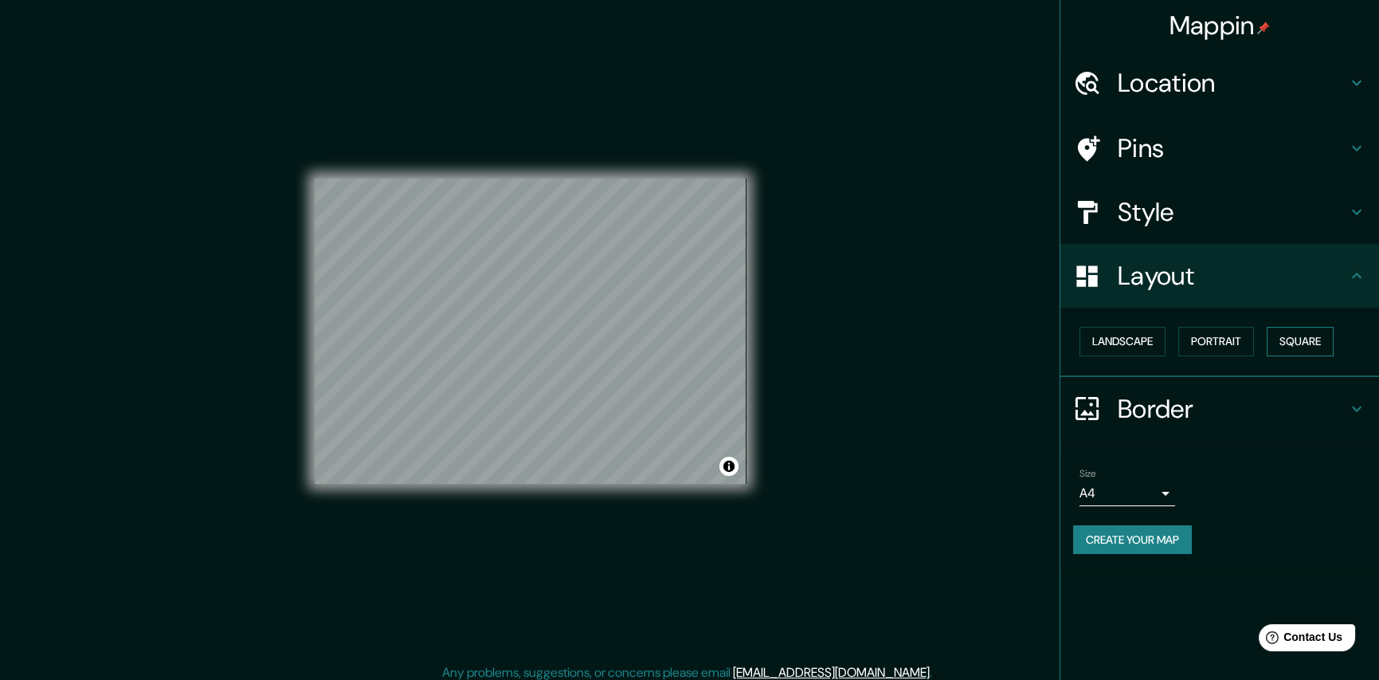
click at [1320, 336] on button "Square" at bounding box center [1300, 341] width 67 height 29
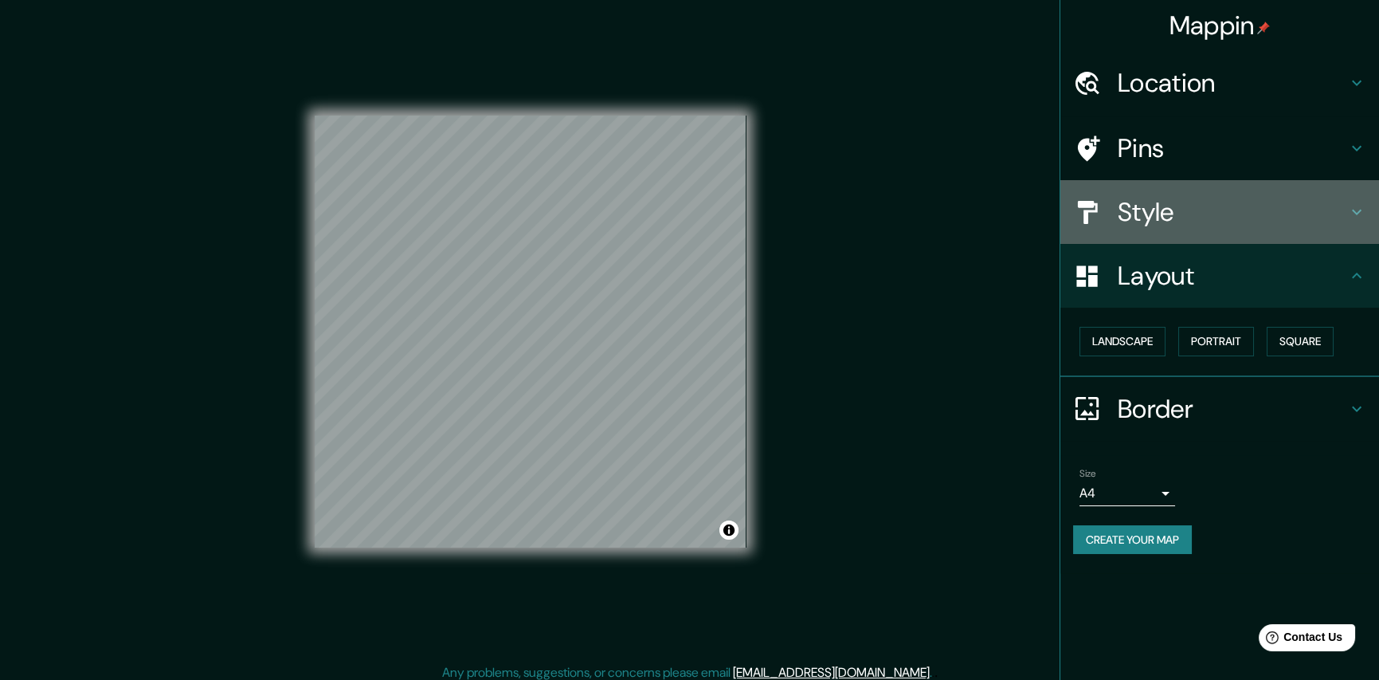
click at [1184, 229] on div "Style" at bounding box center [1220, 212] width 319 height 64
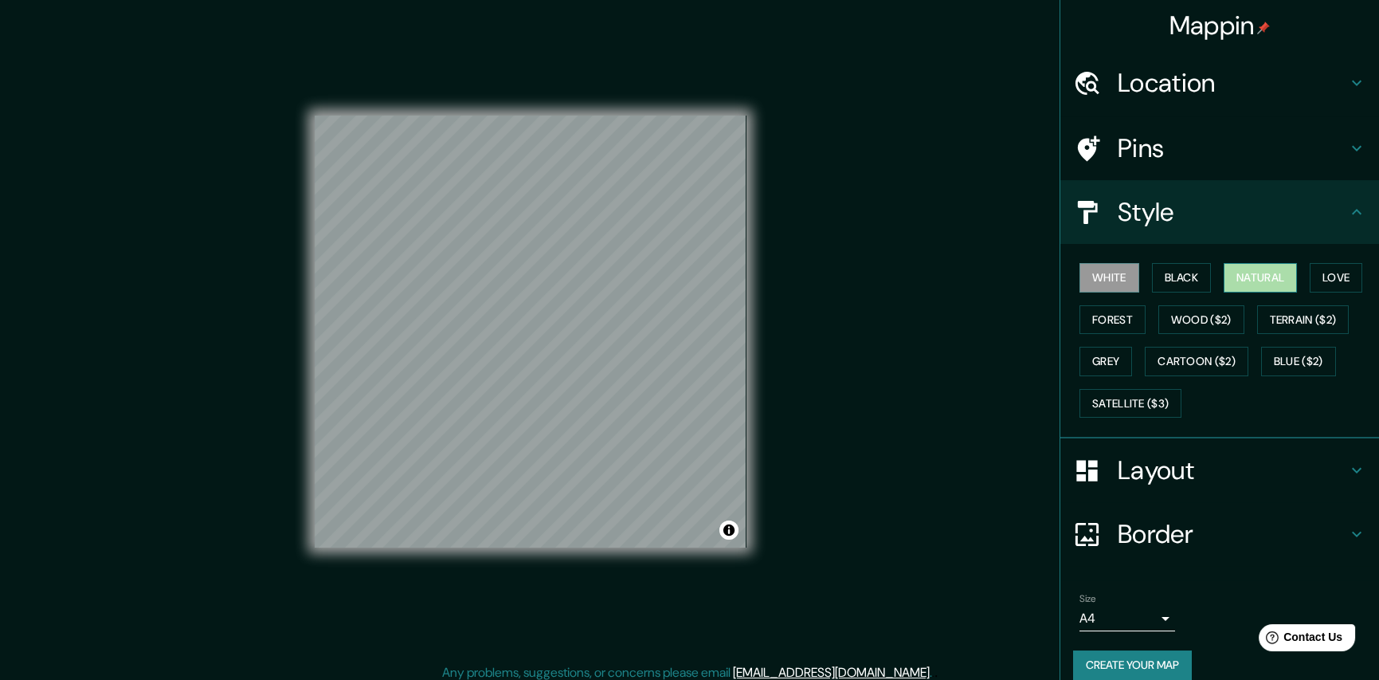
click at [1245, 276] on button "Natural" at bounding box center [1260, 277] width 73 height 29
click at [1163, 660] on button "Create your map" at bounding box center [1132, 664] width 119 height 29
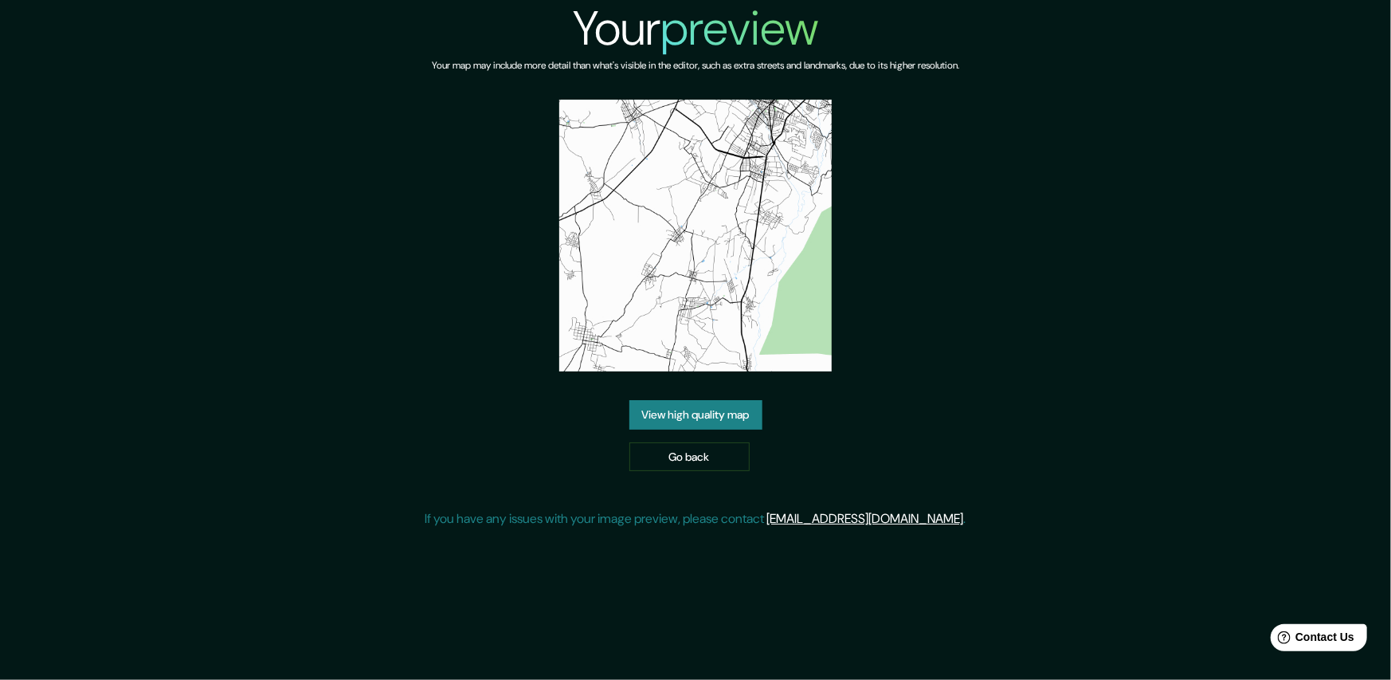
click at [722, 416] on link "View high quality map" at bounding box center [695, 414] width 133 height 29
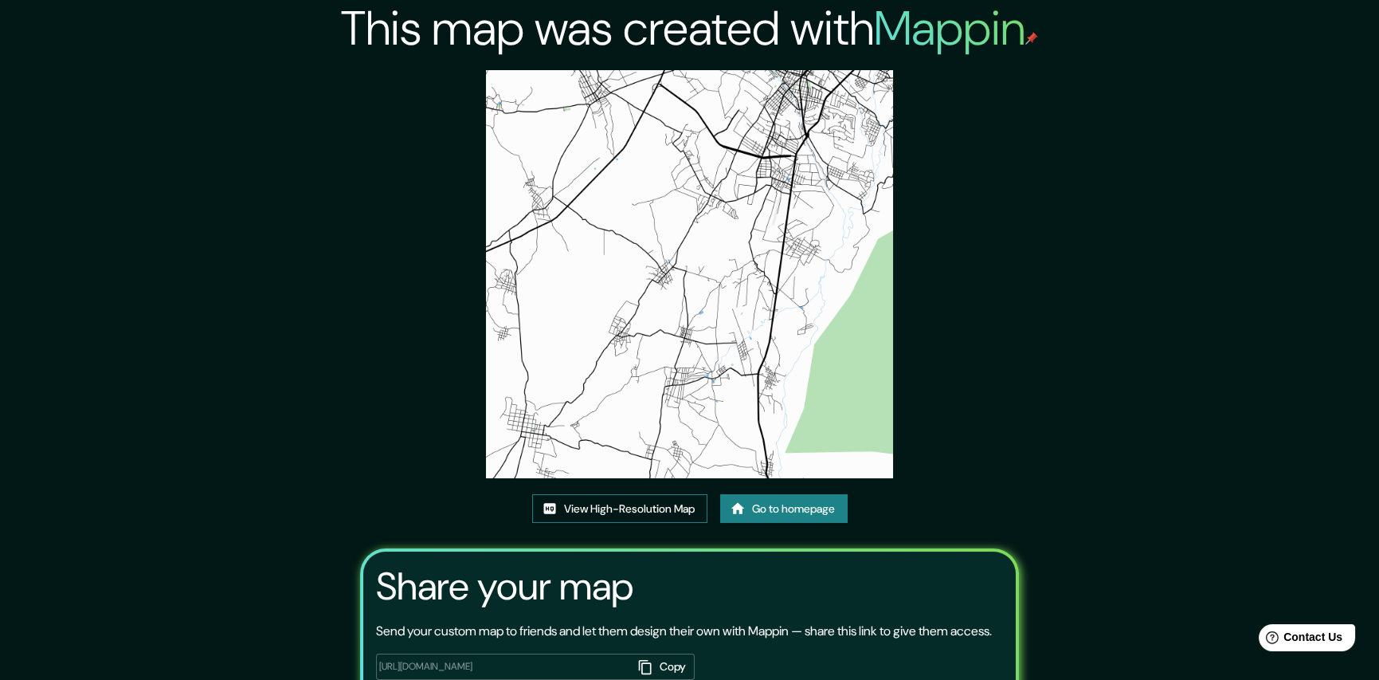
click at [669, 506] on link "View High-Resolution Map" at bounding box center [619, 508] width 175 height 29
